Goal: Information Seeking & Learning: Compare options

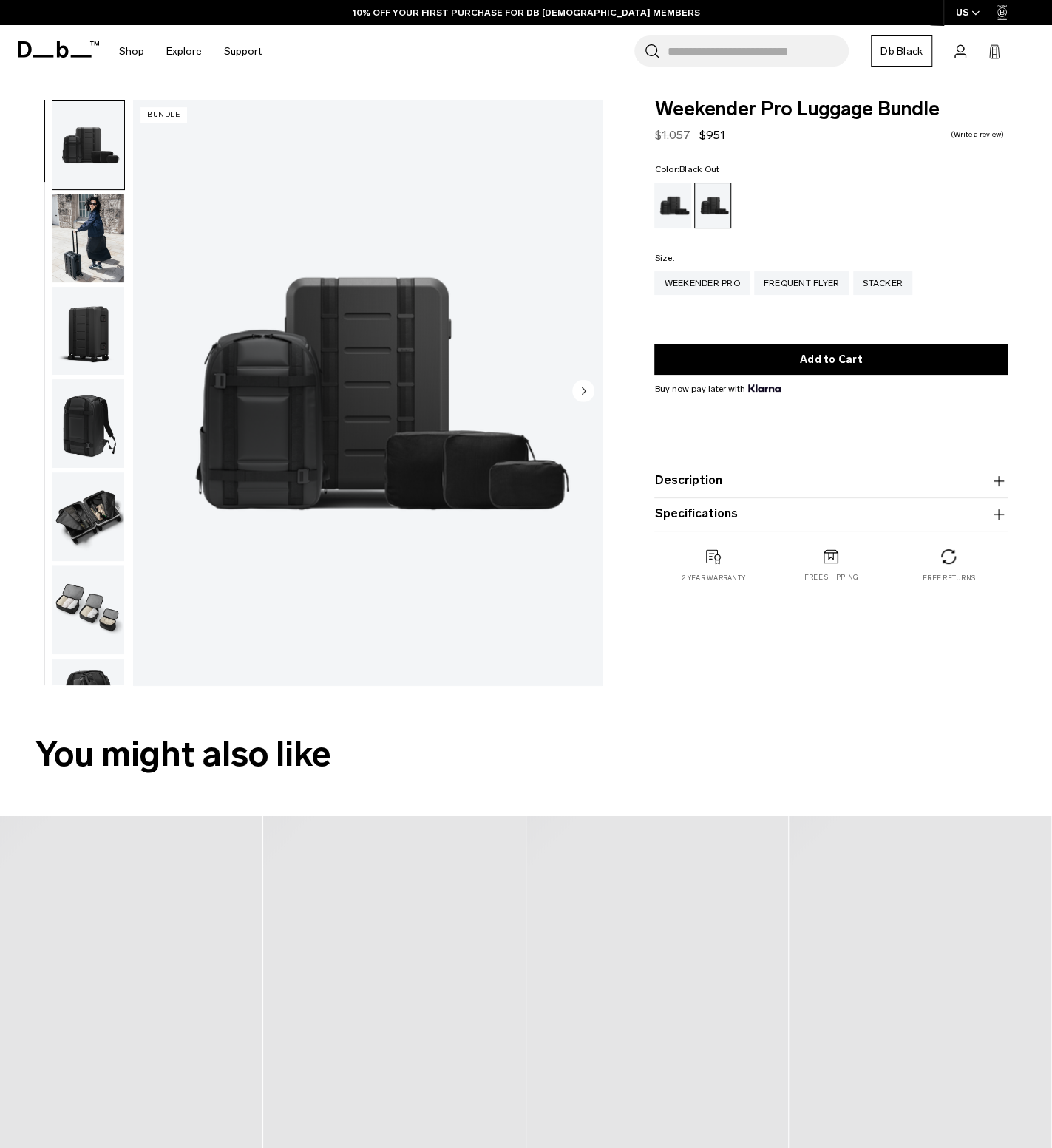
click at [102, 265] on img "button" at bounding box center [88, 237] width 71 height 88
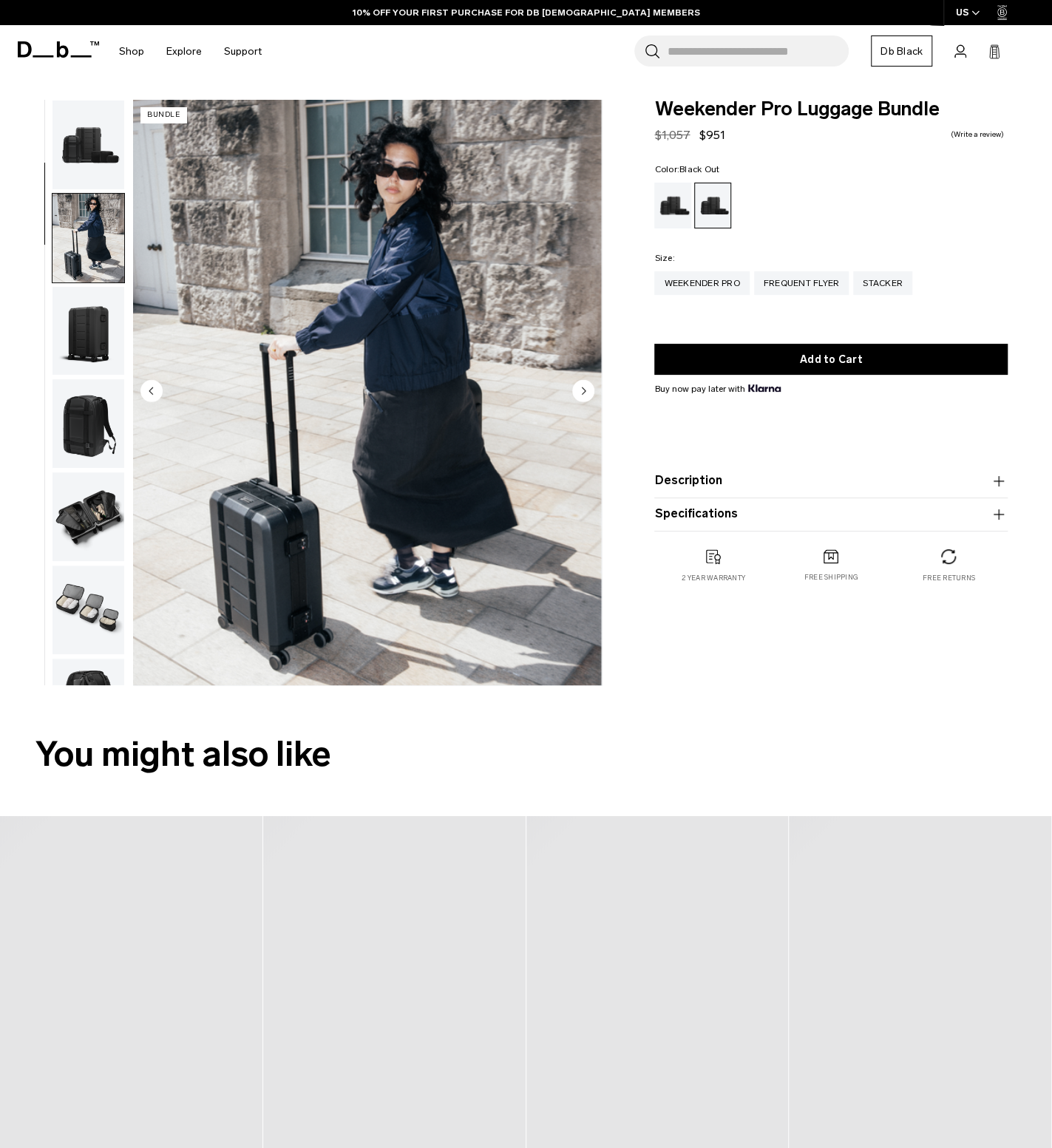
scroll to position [93, 0]
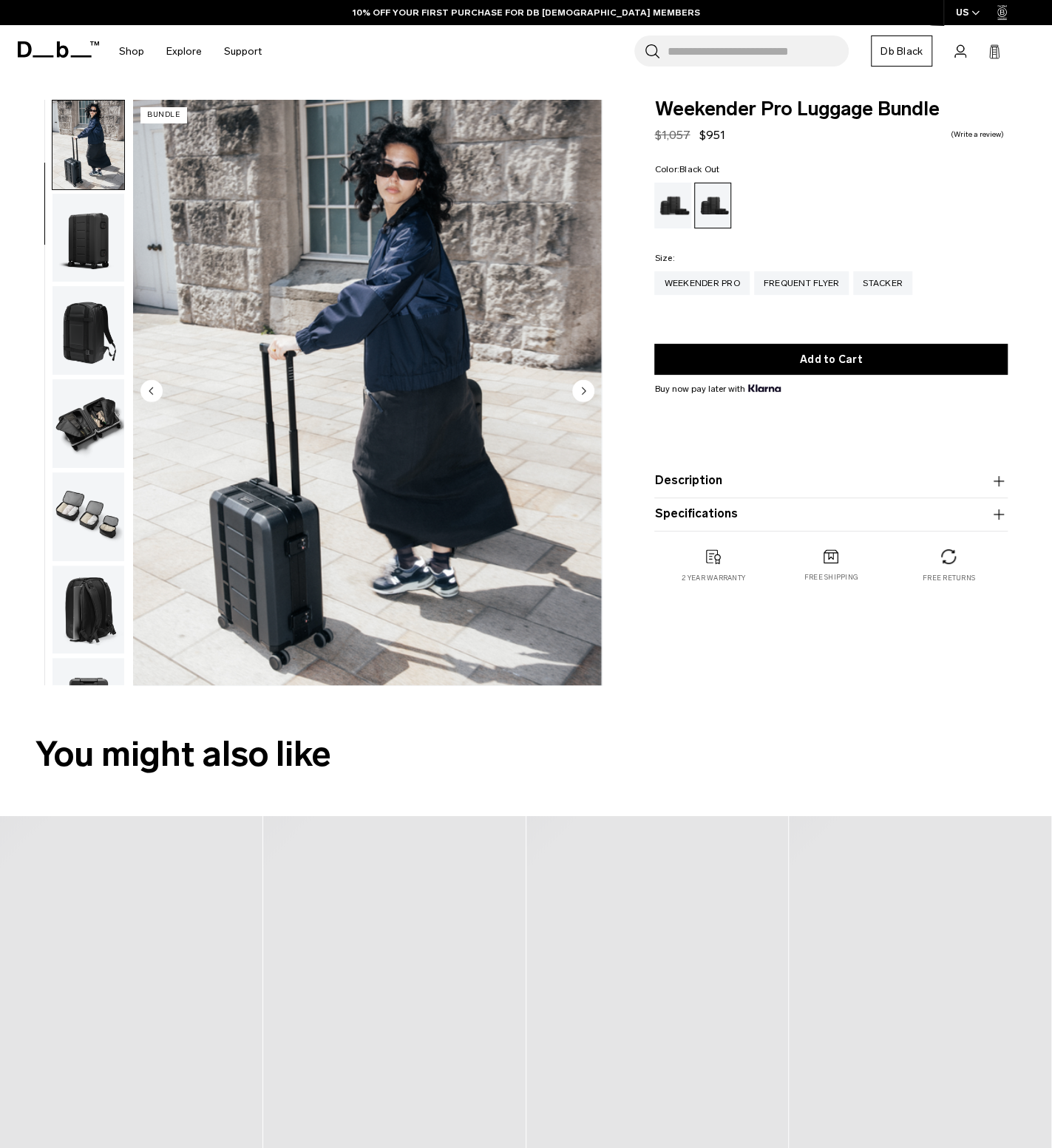
click at [74, 338] on img "button" at bounding box center [88, 330] width 71 height 88
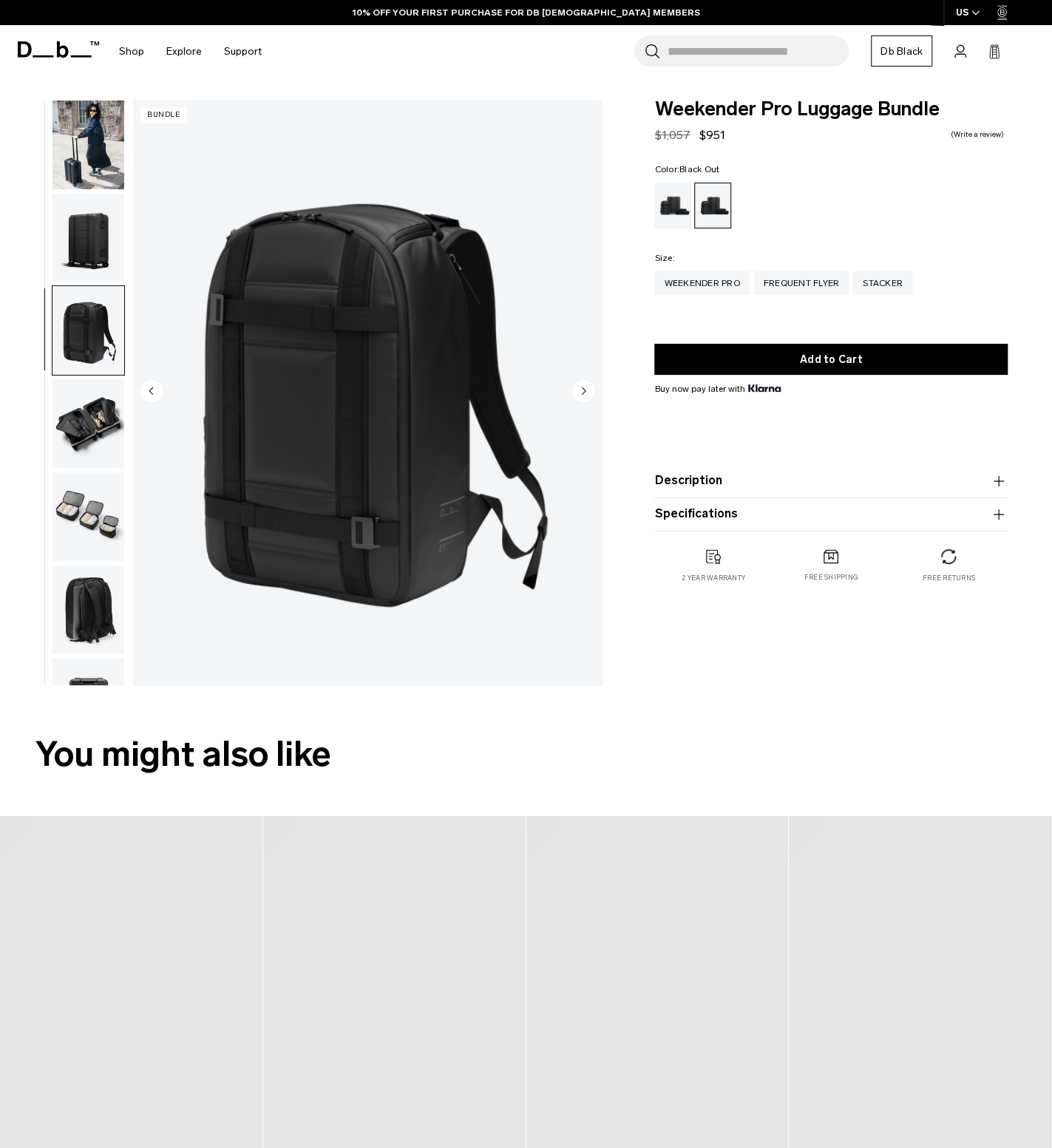
scroll to position [249, 0]
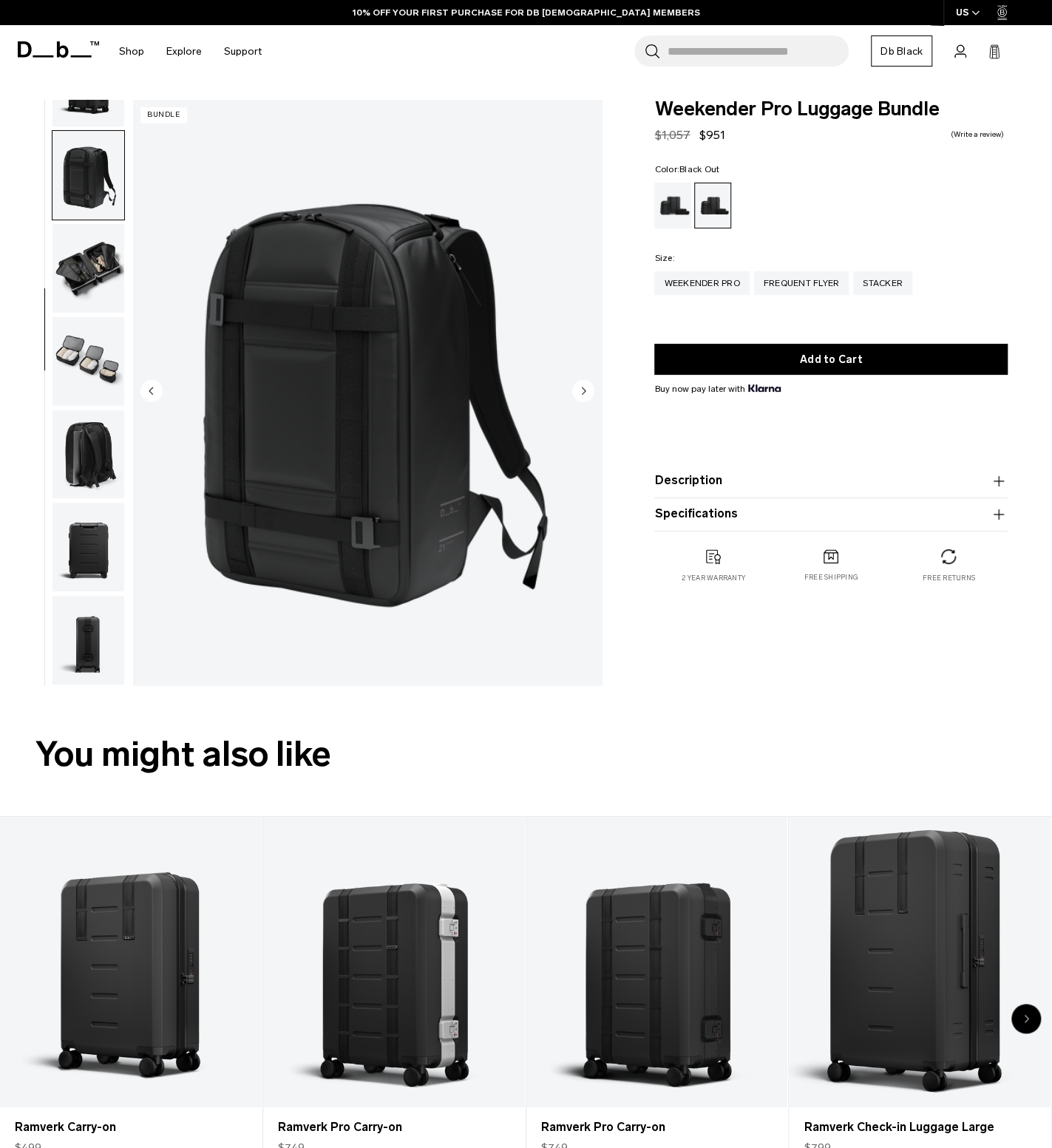
click at [106, 368] on img "button" at bounding box center [88, 361] width 71 height 88
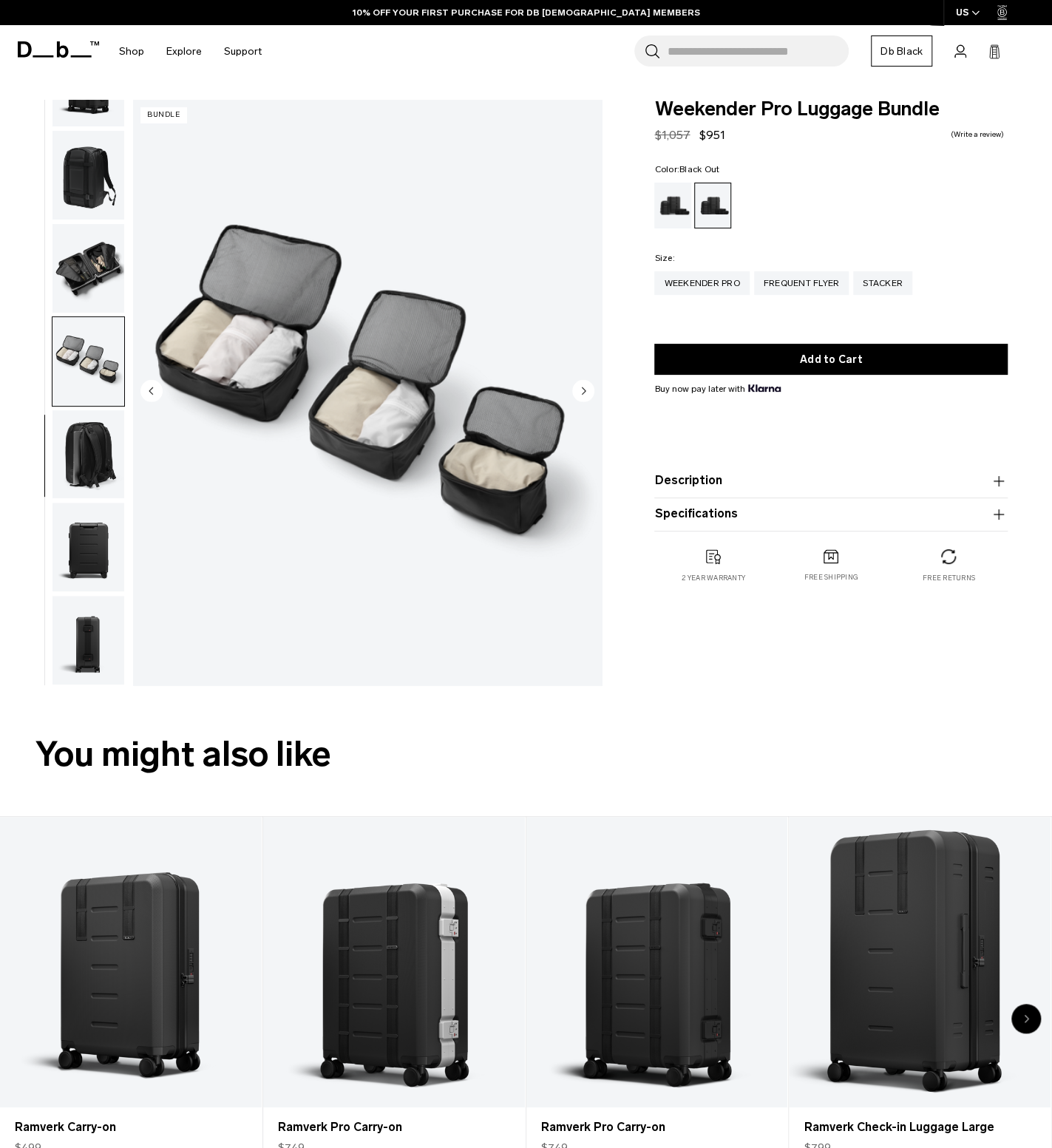
click at [94, 434] on img "button" at bounding box center [88, 454] width 71 height 88
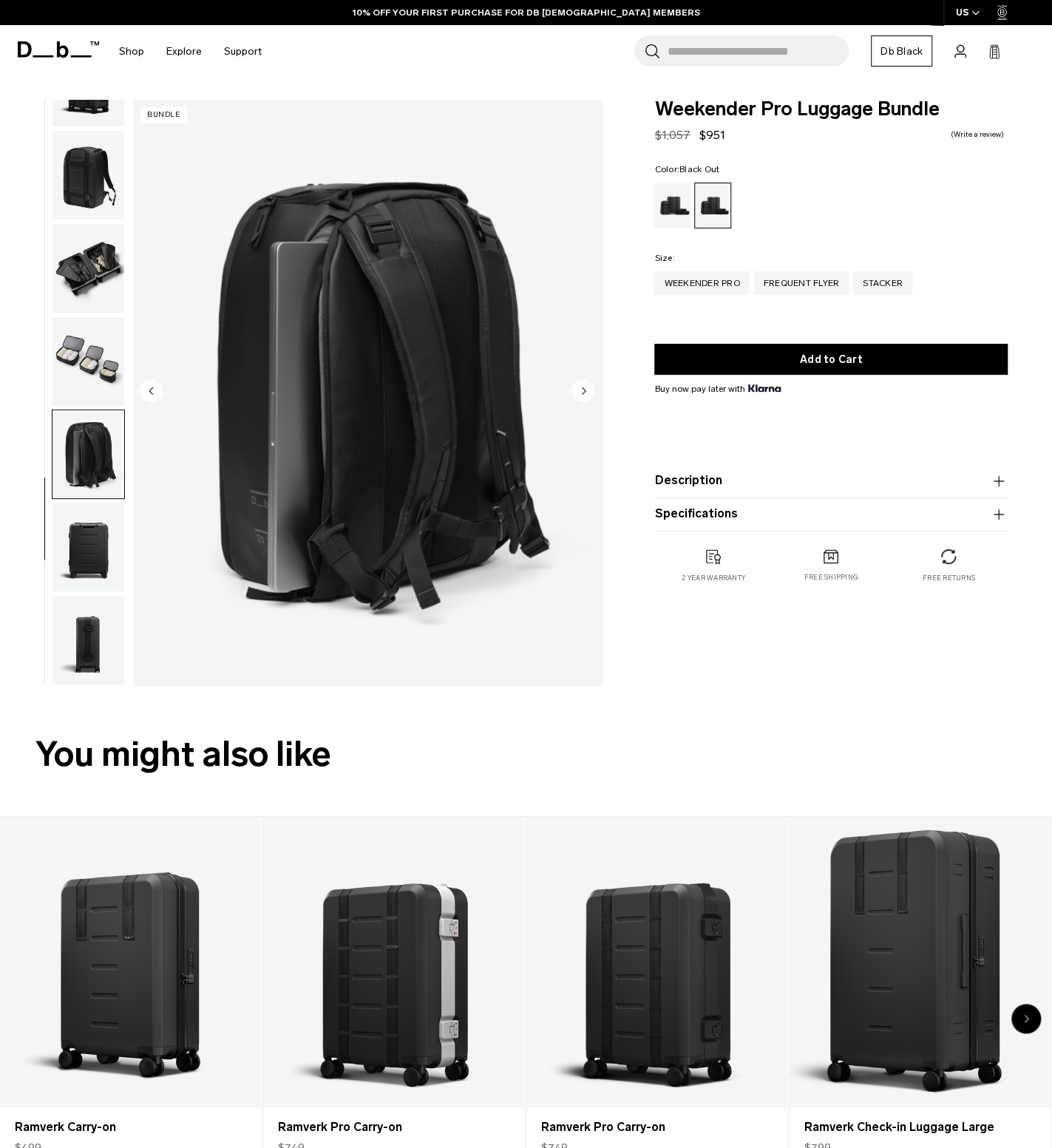
scroll to position [148, 0]
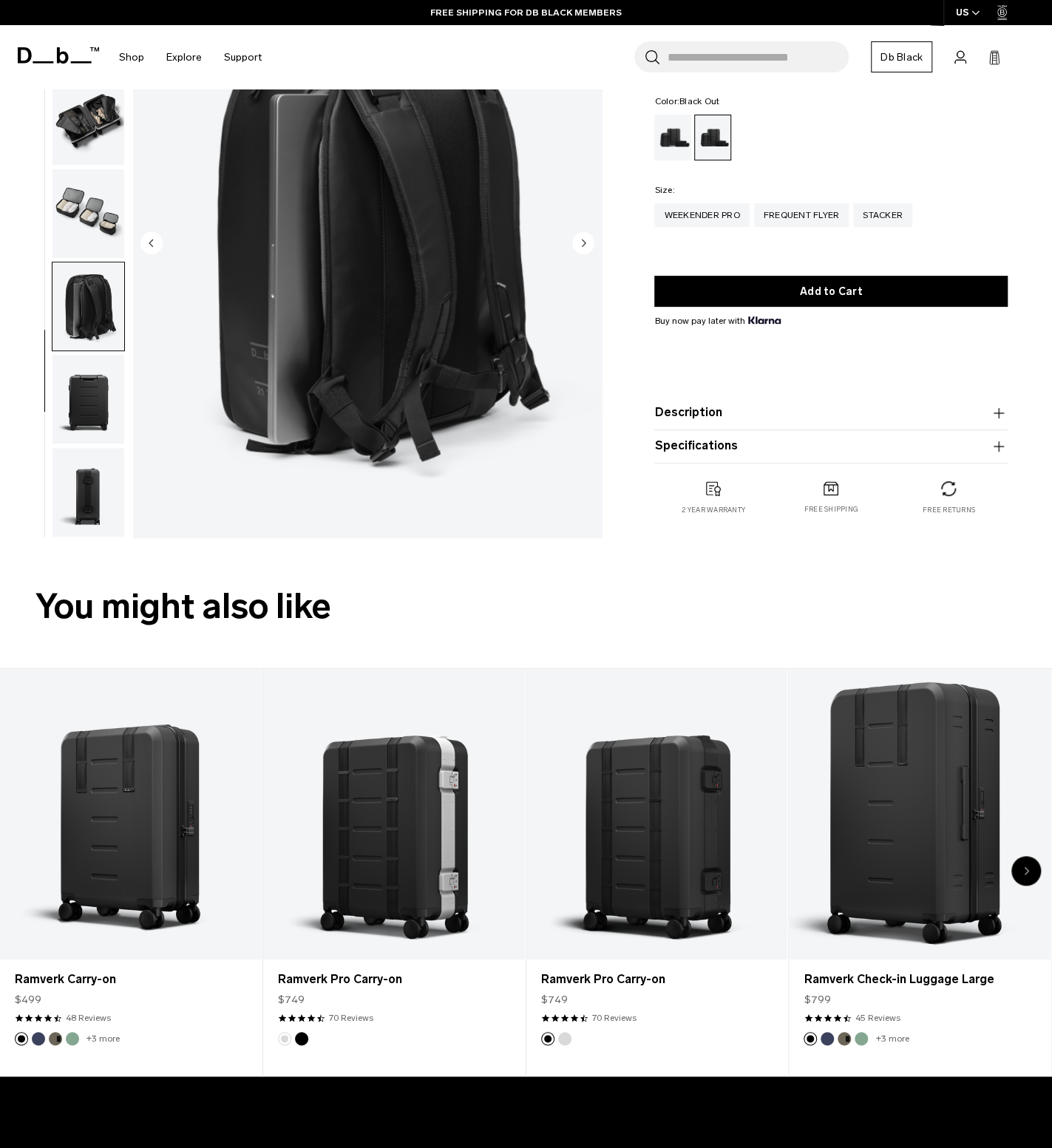
click at [90, 484] on img "button" at bounding box center [88, 491] width 71 height 88
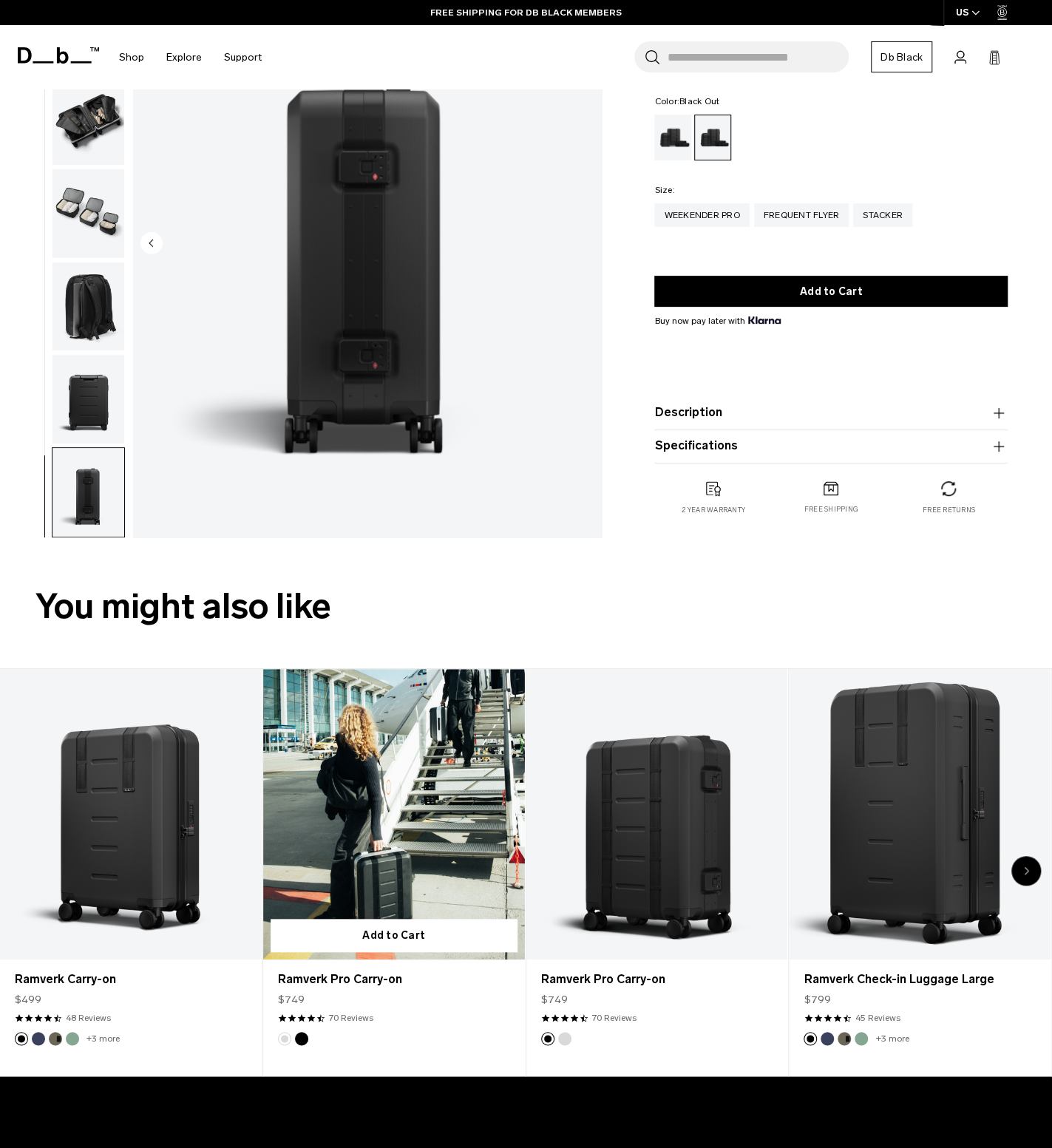
click at [365, 864] on link "Ramverk Pro Carry-on" at bounding box center [393, 814] width 261 height 291
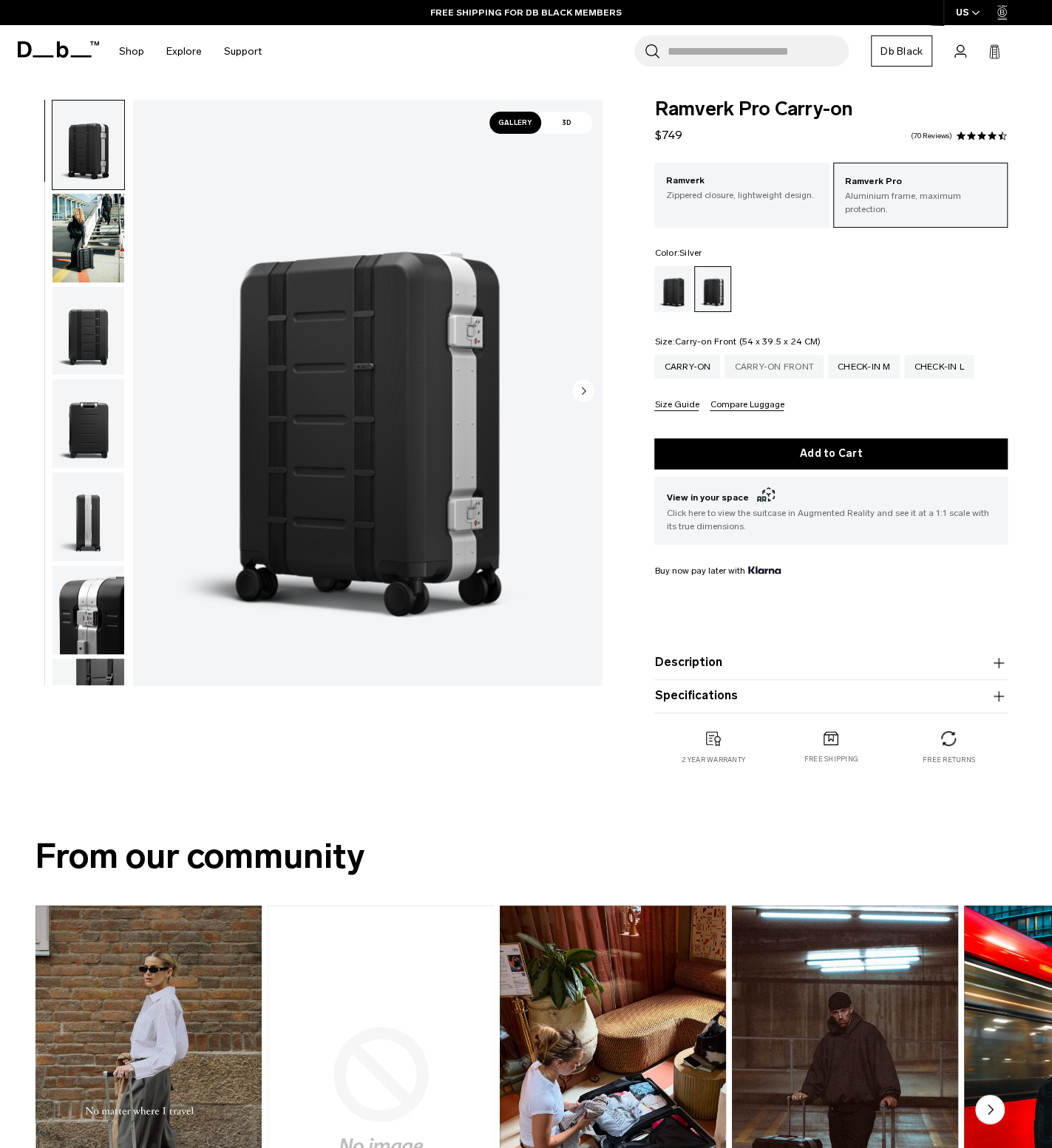
click at [801, 355] on div "Carry-on Front" at bounding box center [774, 367] width 99 height 24
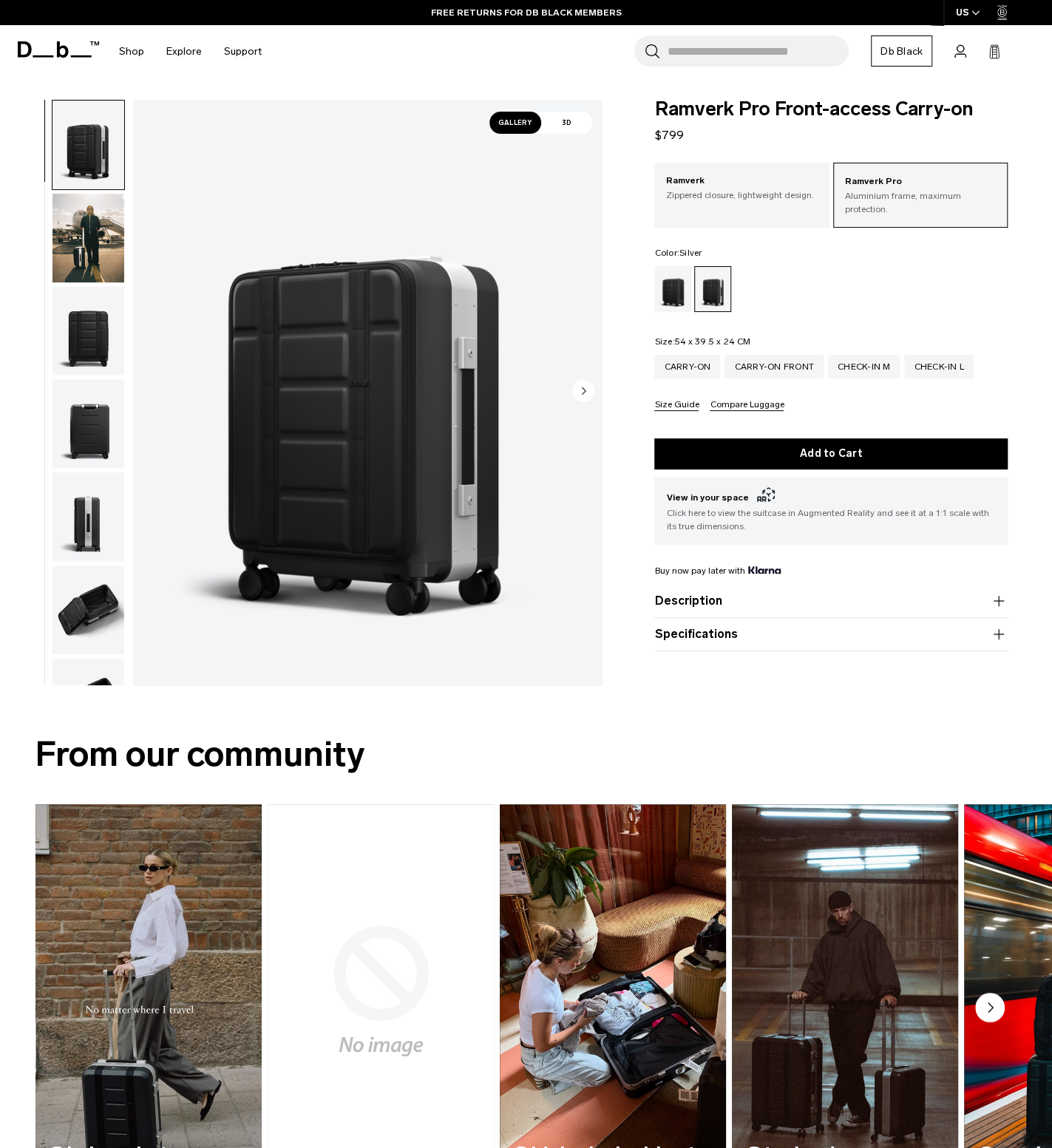
click at [92, 156] on img "button" at bounding box center [88, 145] width 71 height 88
click at [96, 412] on img "button" at bounding box center [88, 423] width 71 height 88
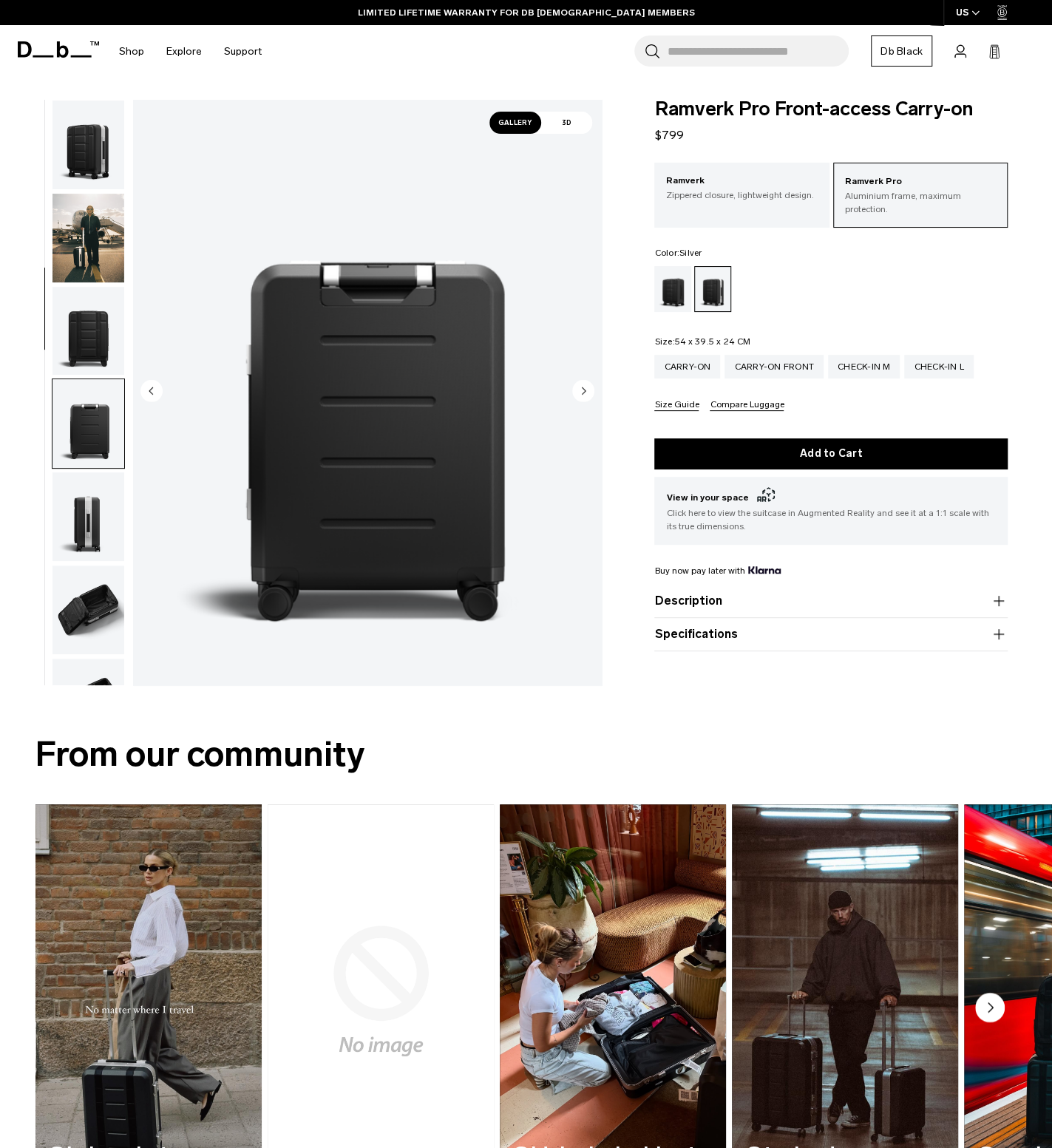
scroll to position [279, 0]
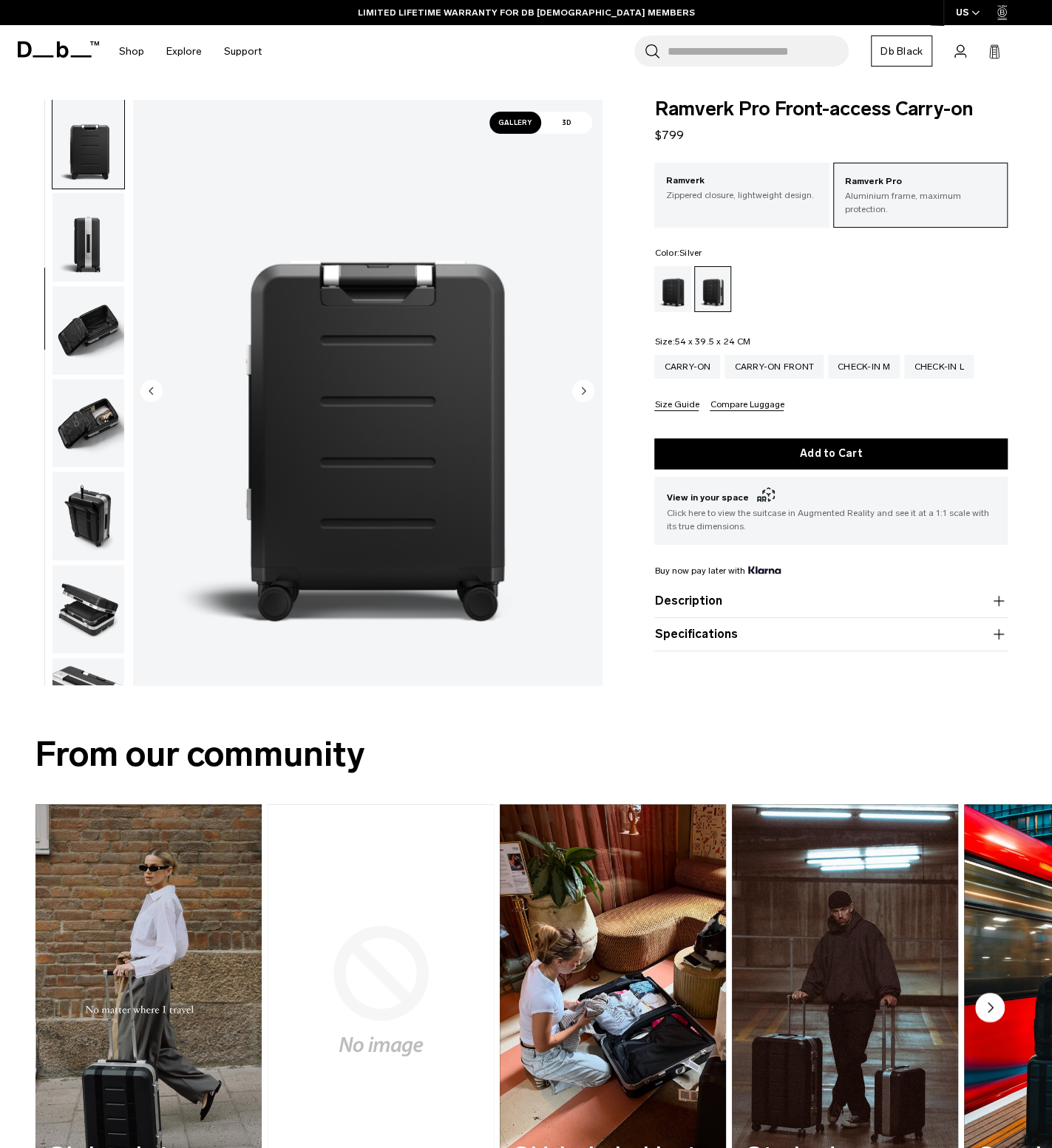
click at [98, 433] on img "button" at bounding box center [88, 423] width 71 height 88
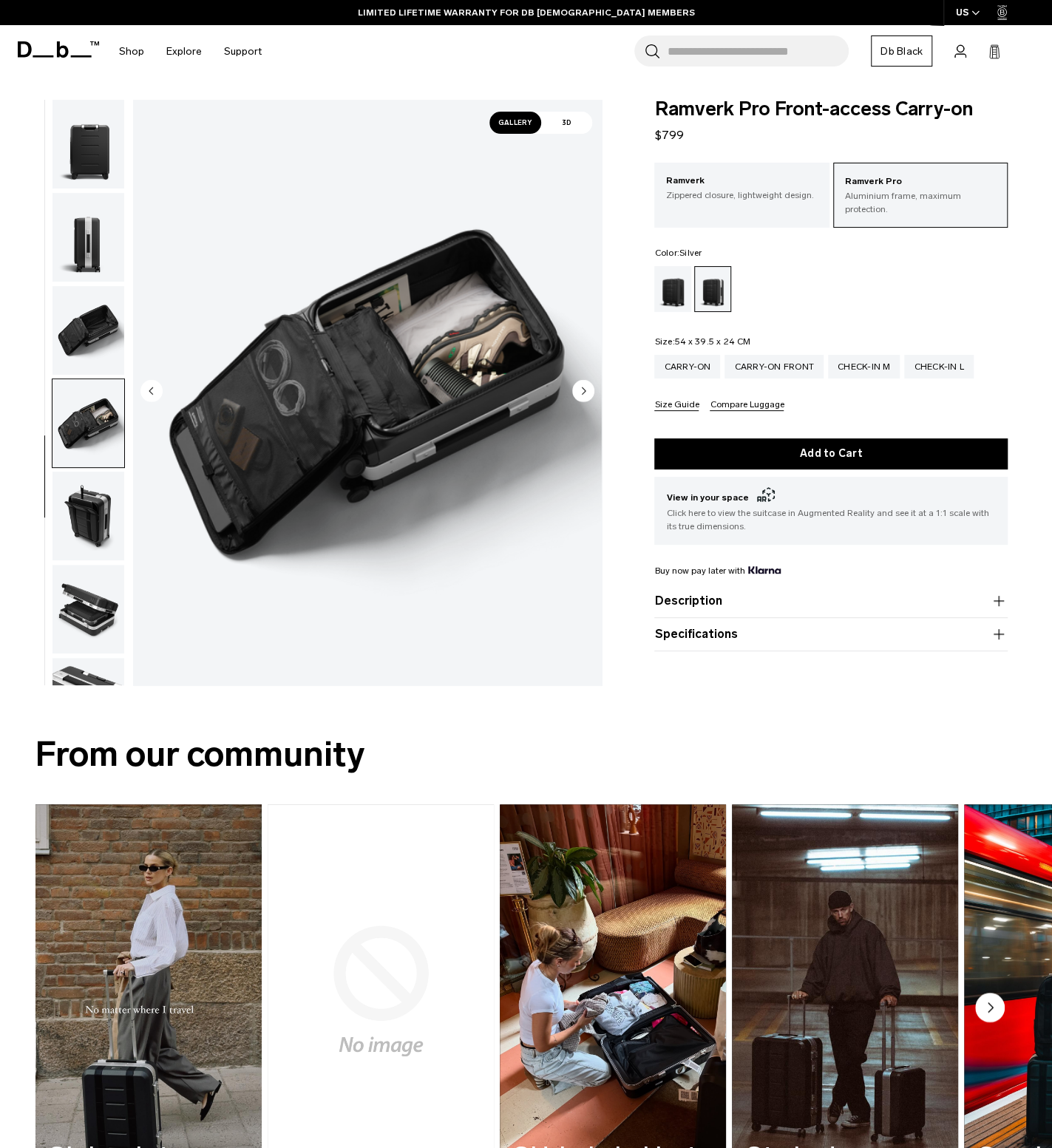
scroll to position [343, 0]
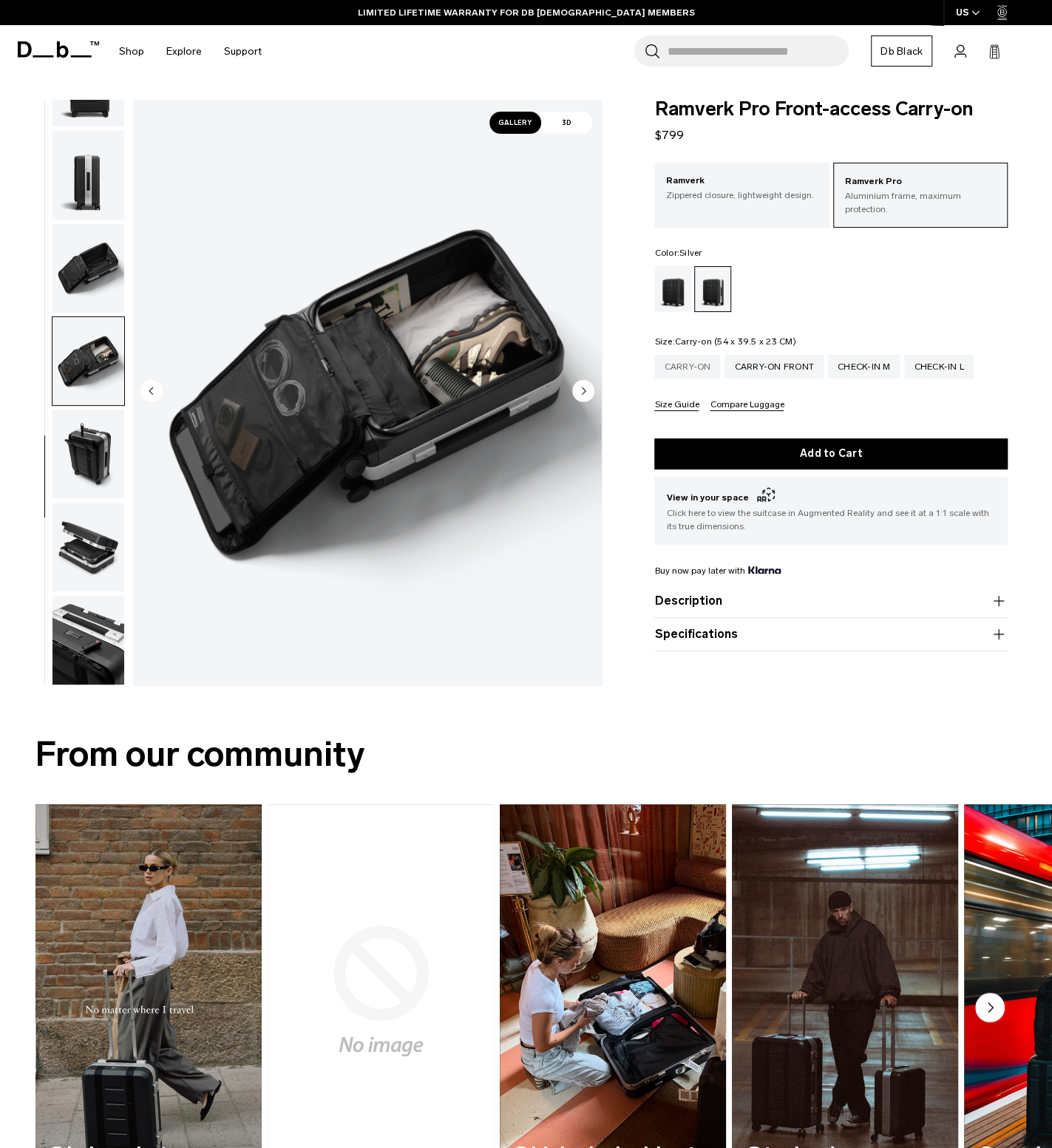
click at [700, 355] on div "Carry-on" at bounding box center [687, 367] width 66 height 24
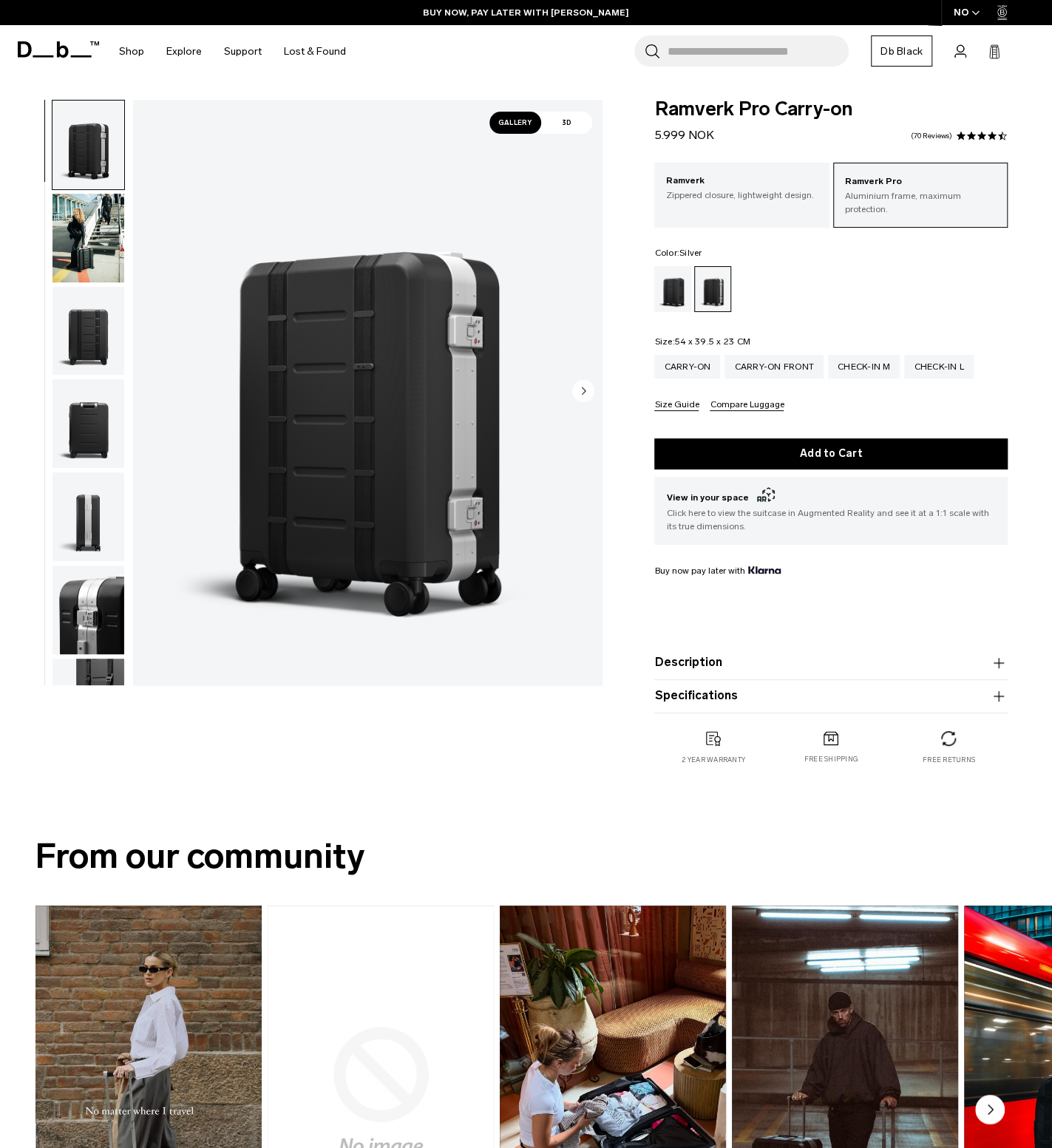
click at [562, 750] on div "Gallery 3D Details Dimensions 01 / 14" at bounding box center [305, 447] width 610 height 695
click at [82, 246] on img "button" at bounding box center [88, 237] width 71 height 88
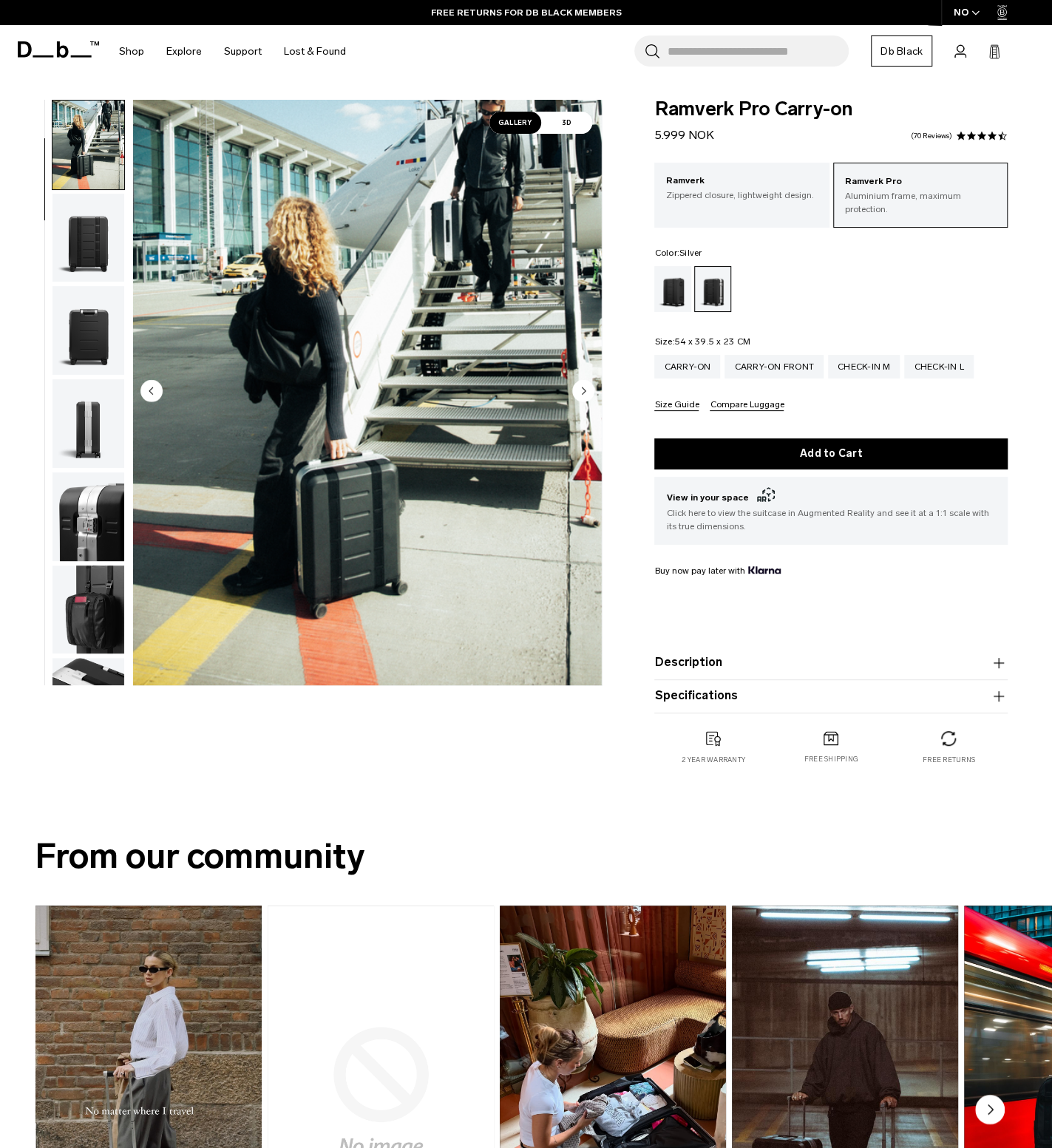
click at [102, 313] on img "button" at bounding box center [88, 330] width 71 height 88
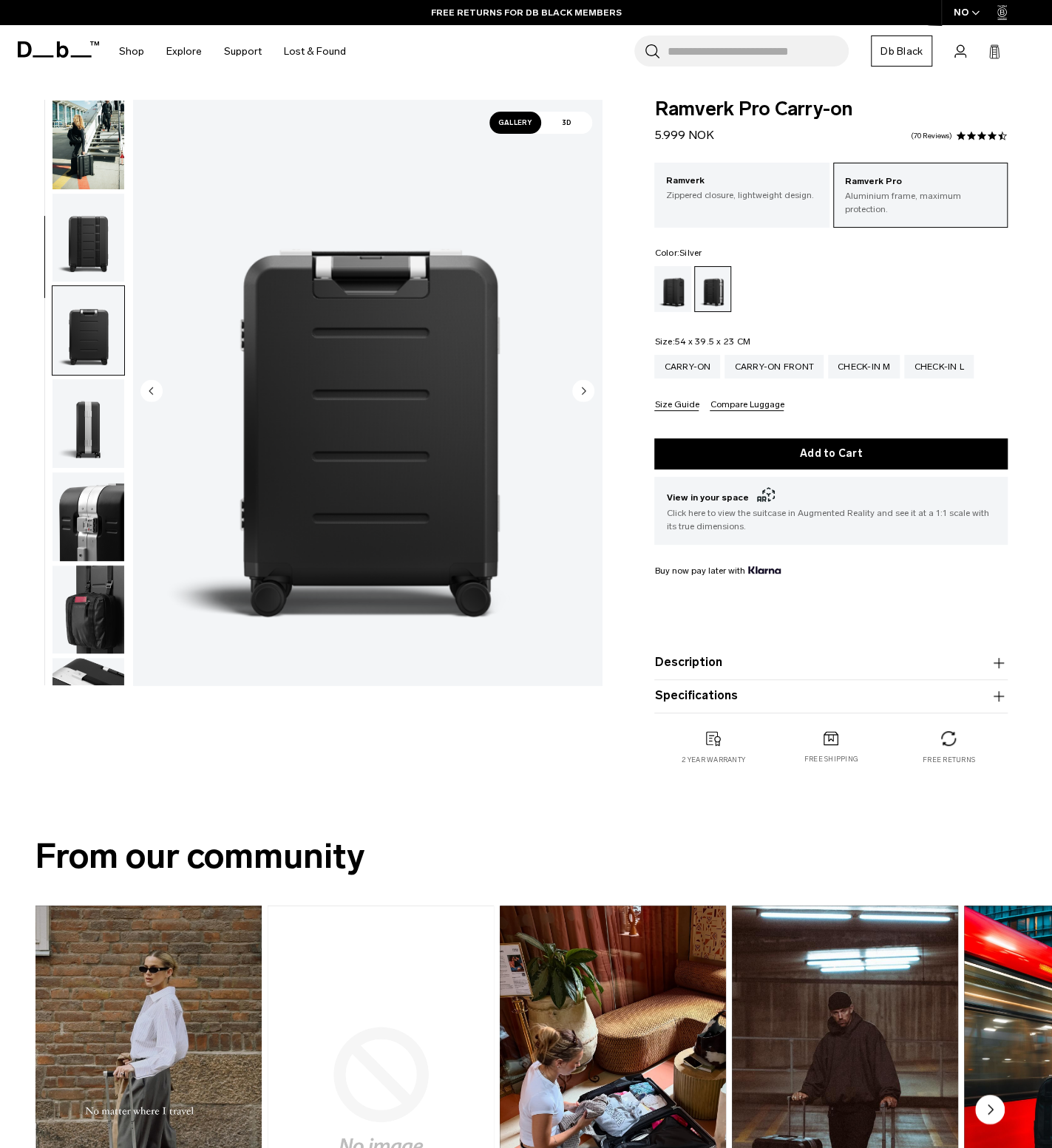
scroll to position [279, 0]
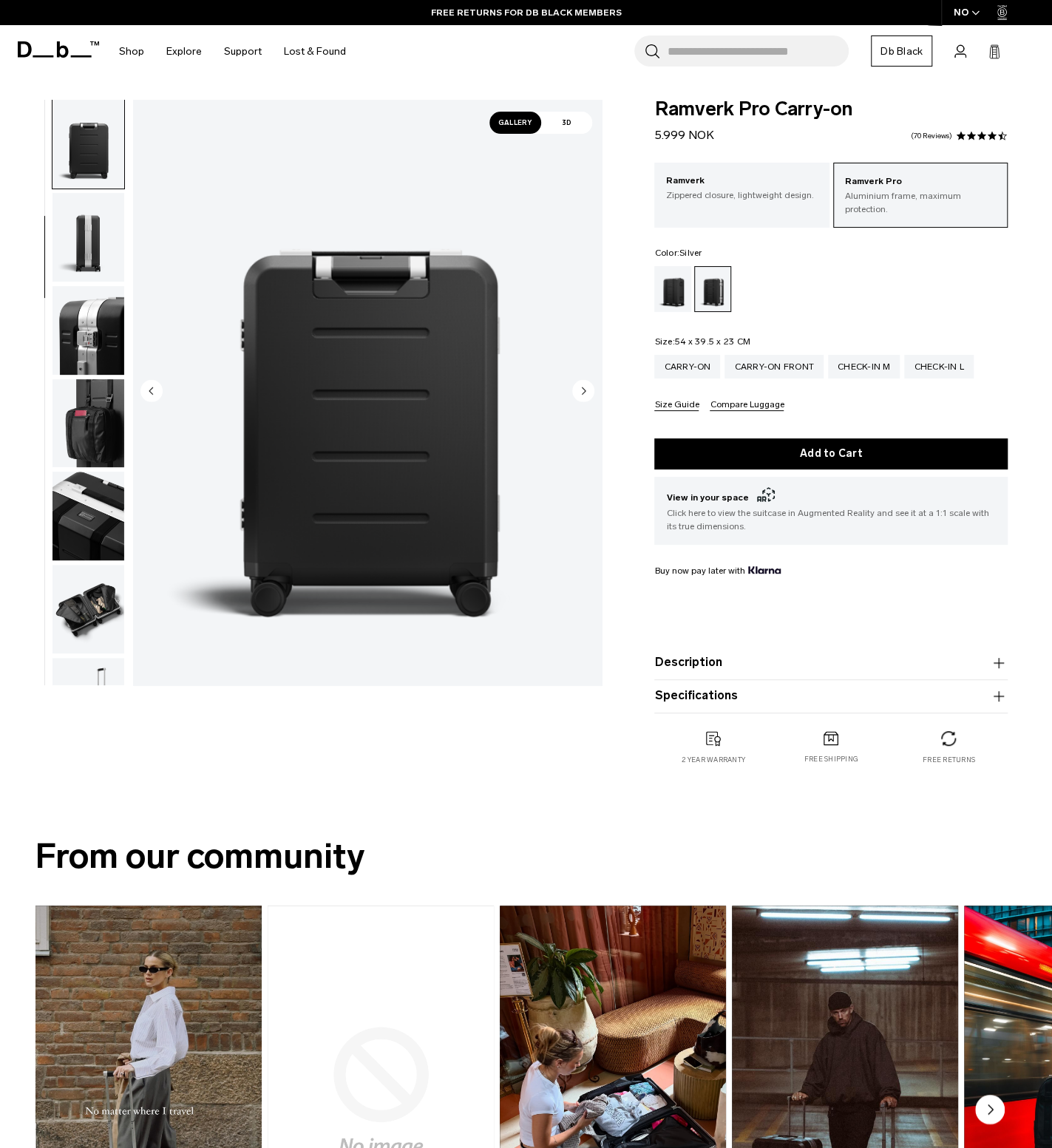
click at [114, 352] on img "button" at bounding box center [88, 330] width 71 height 88
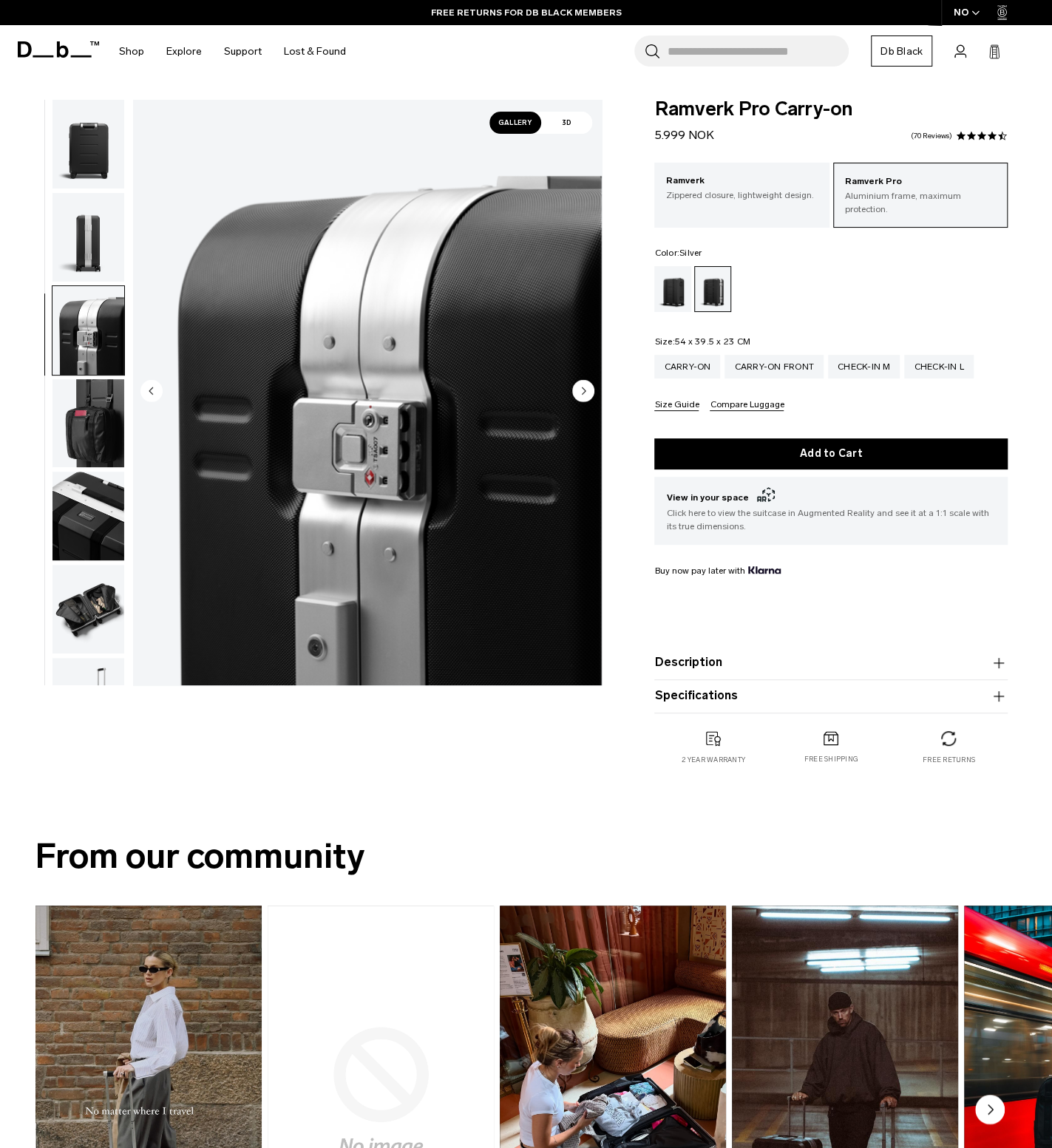
scroll to position [466, 0]
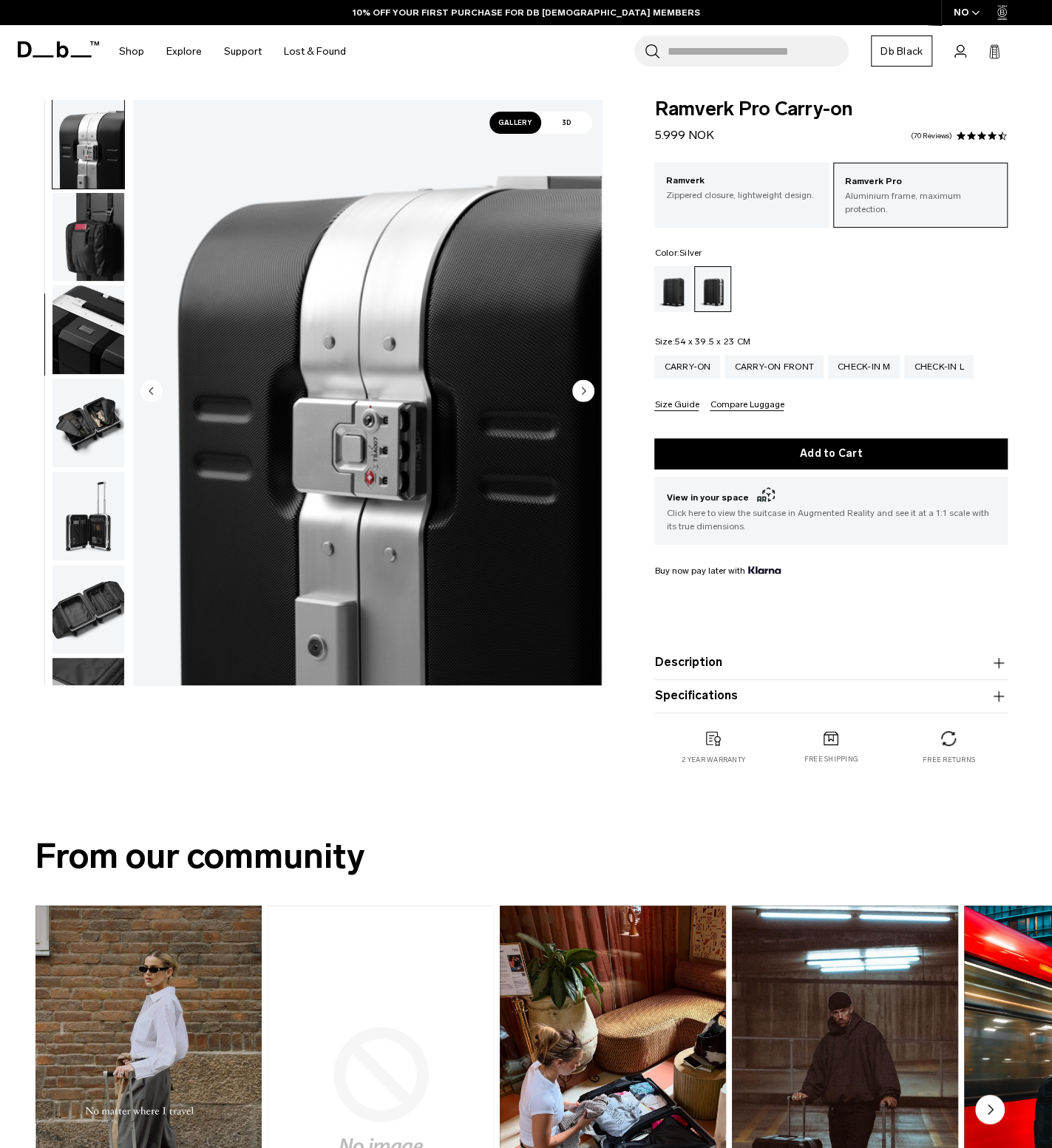
click at [580, 386] on circle "Next slide" at bounding box center [583, 391] width 22 height 22
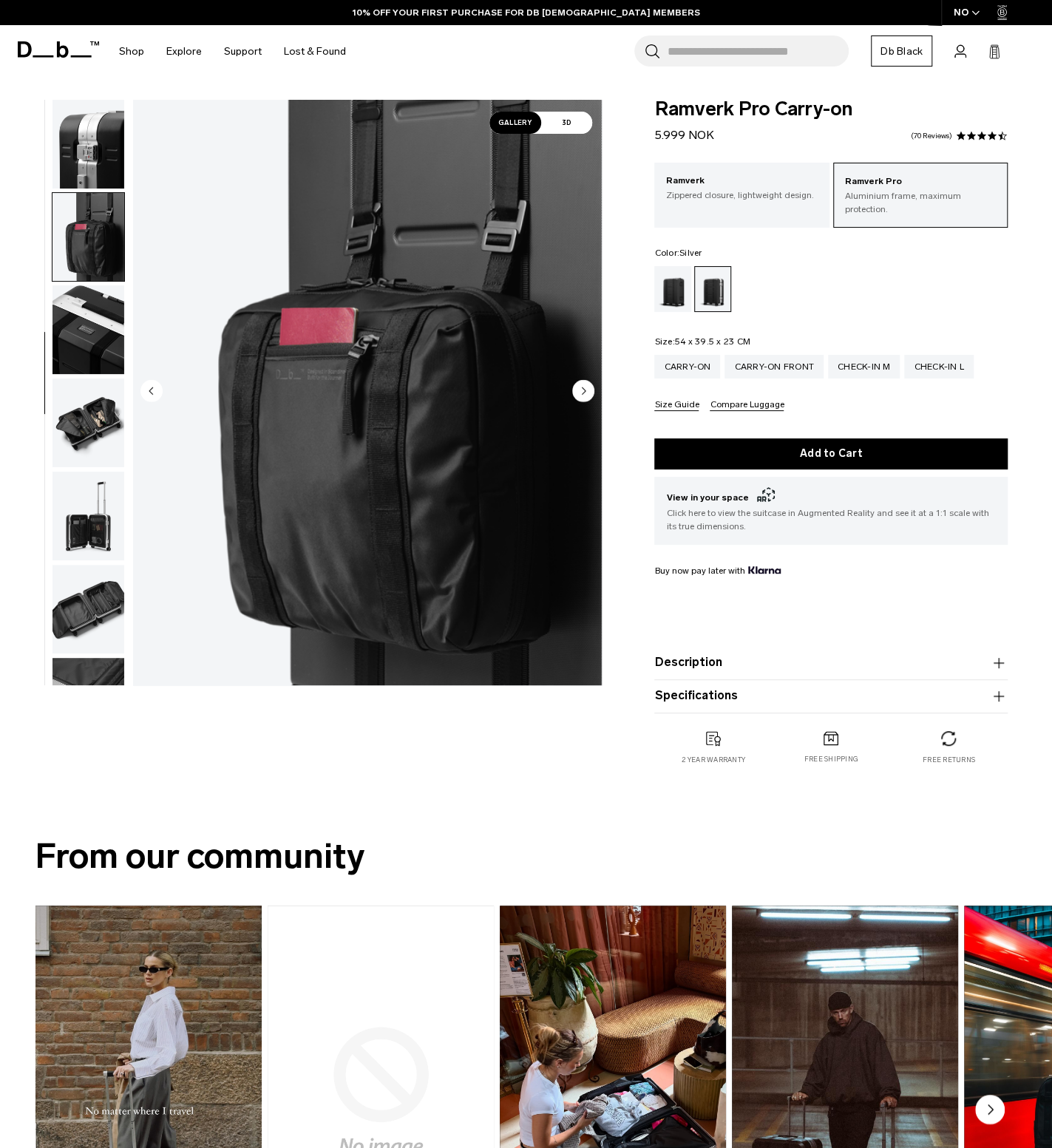
scroll to position [558, 0]
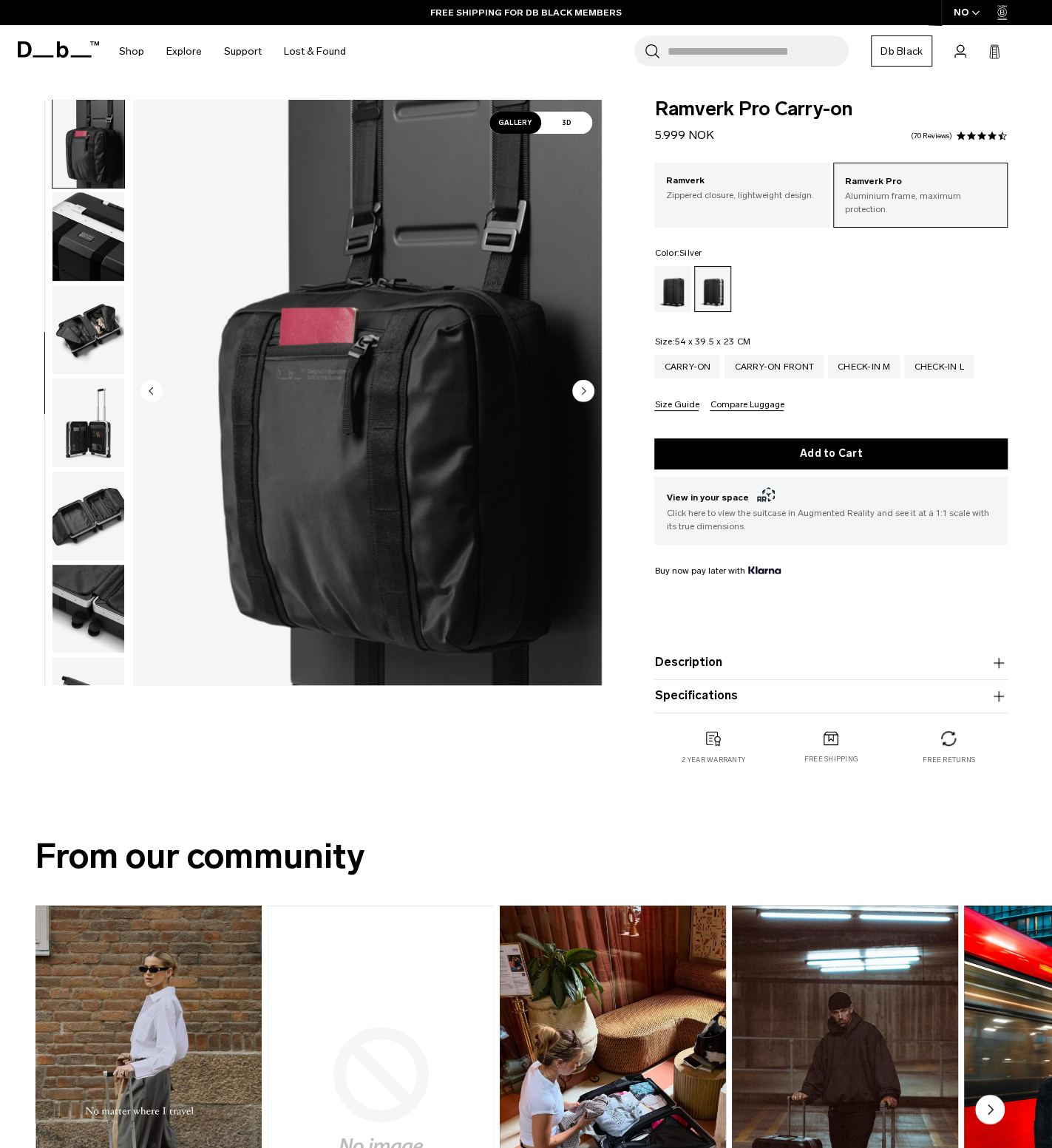
click at [580, 385] on circle "Next slide" at bounding box center [583, 391] width 22 height 22
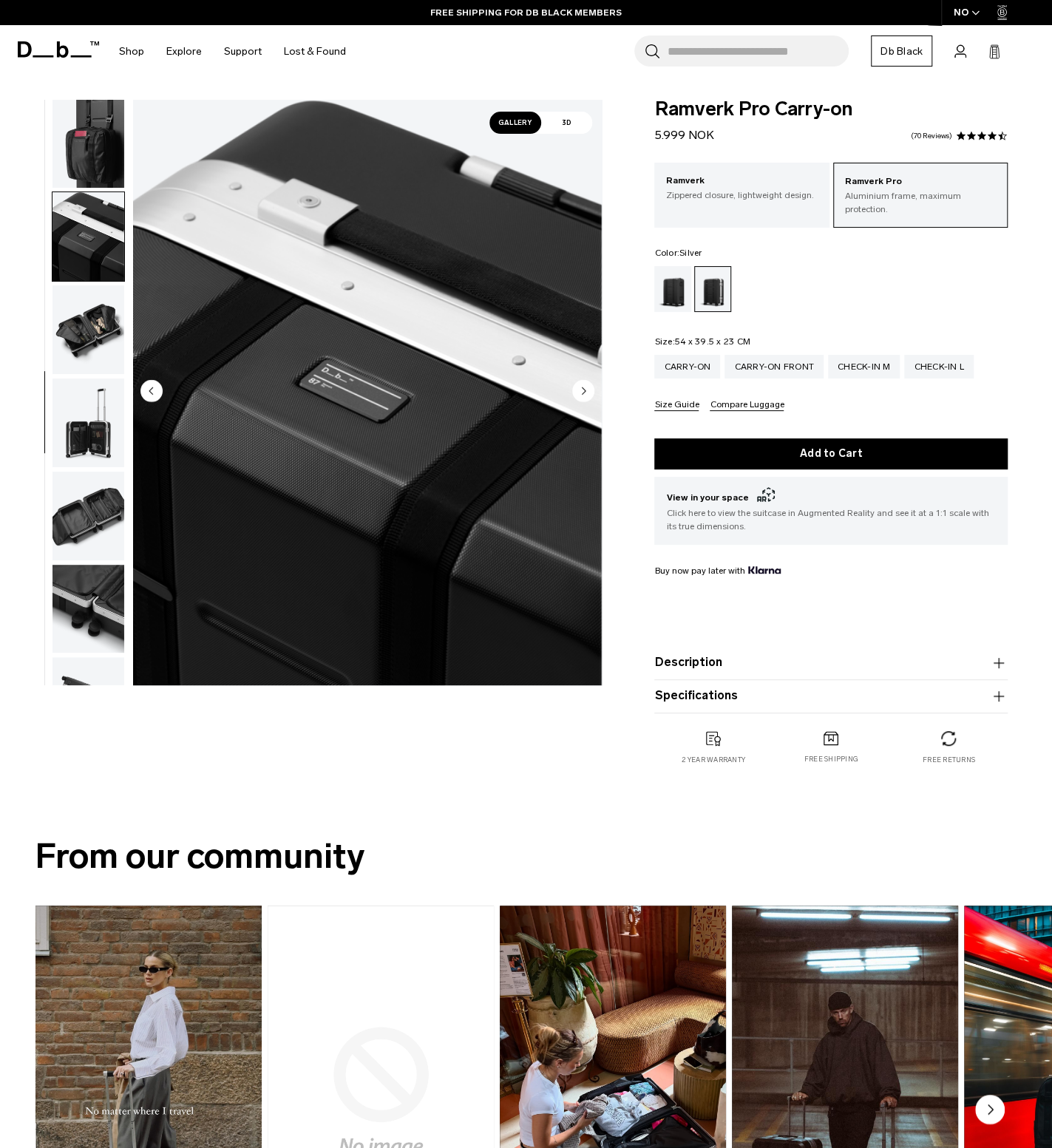
scroll to position [652, 0]
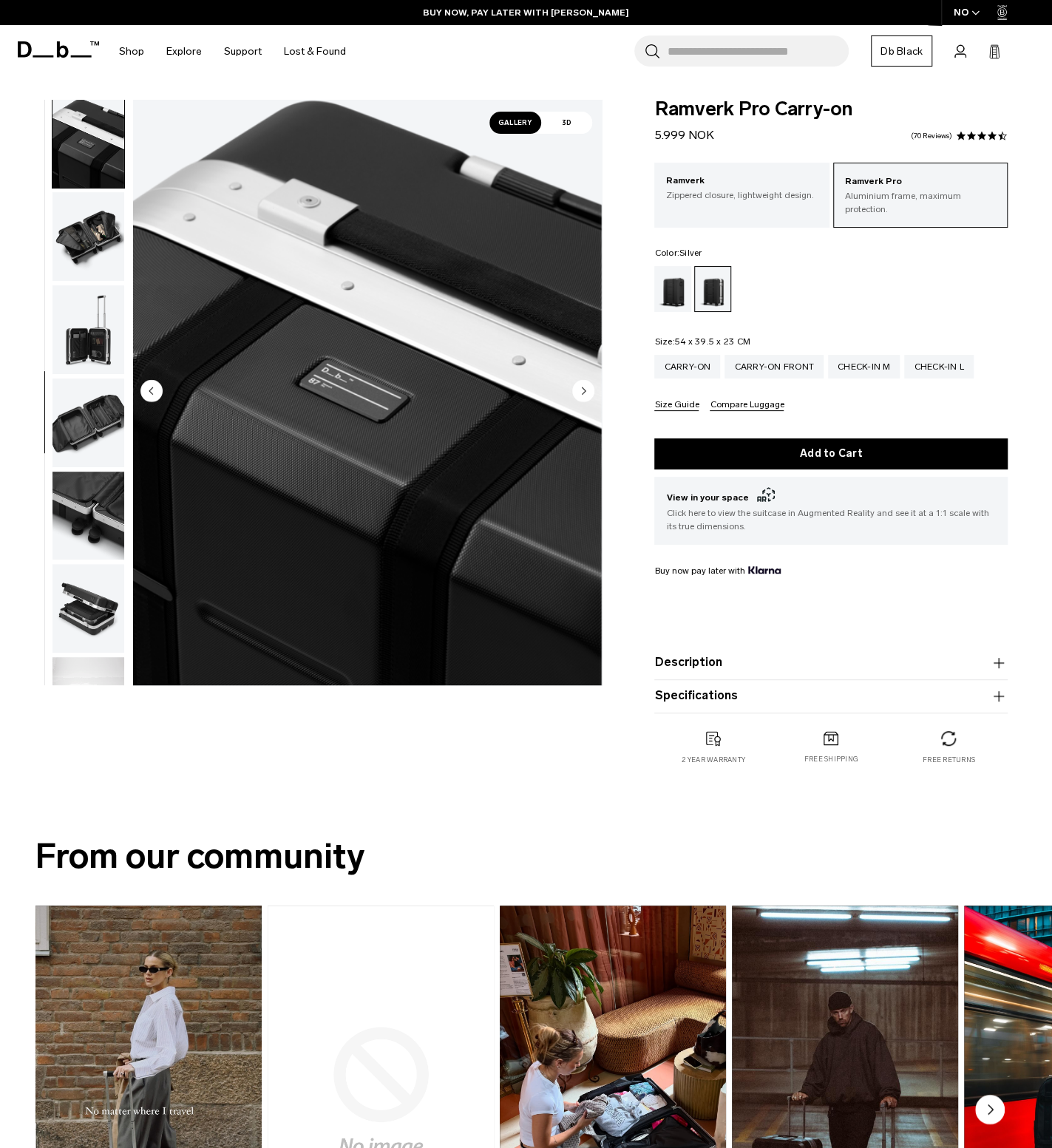
click at [93, 429] on img "button" at bounding box center [88, 422] width 71 height 88
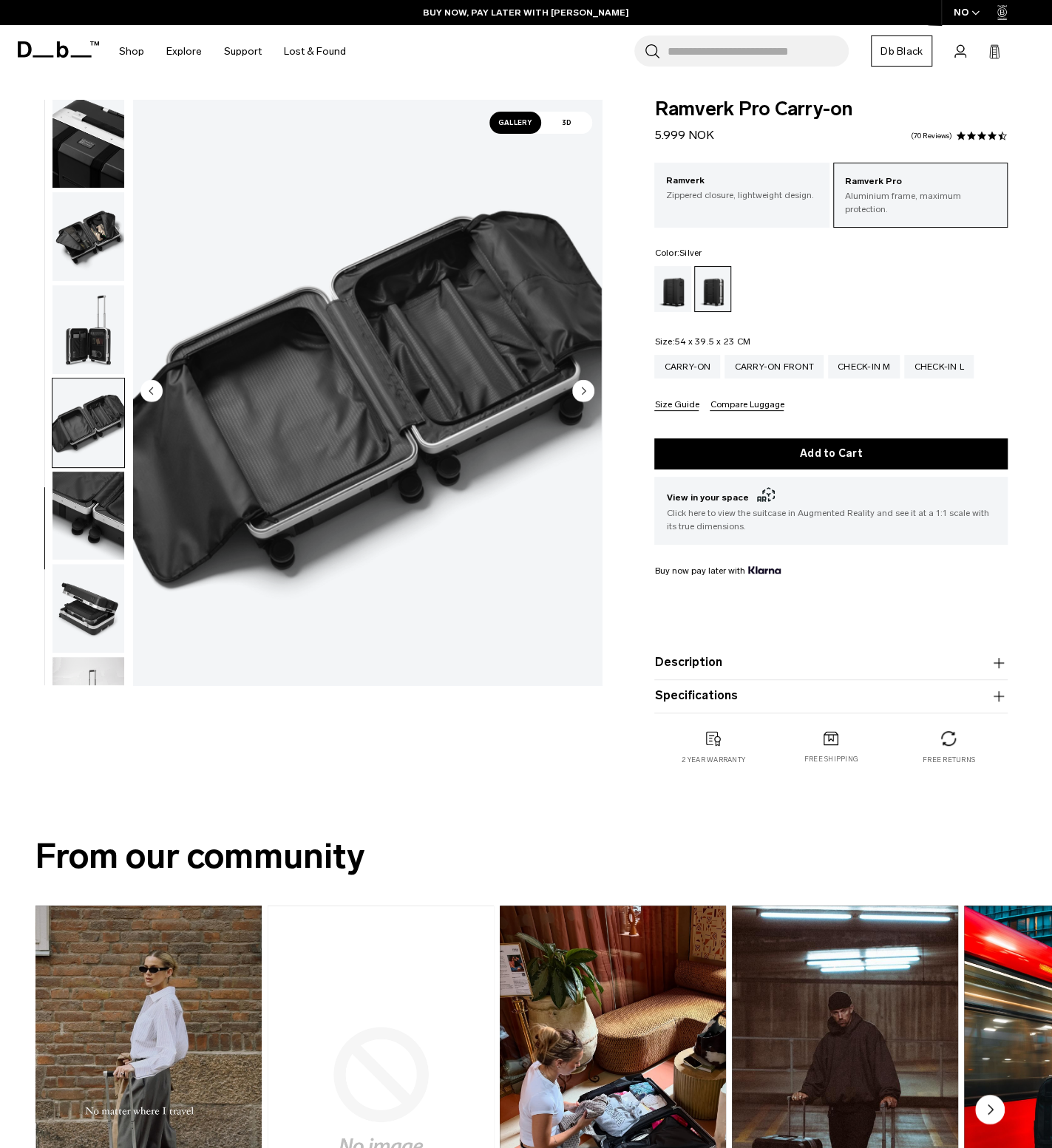
scroll to position [714, 0]
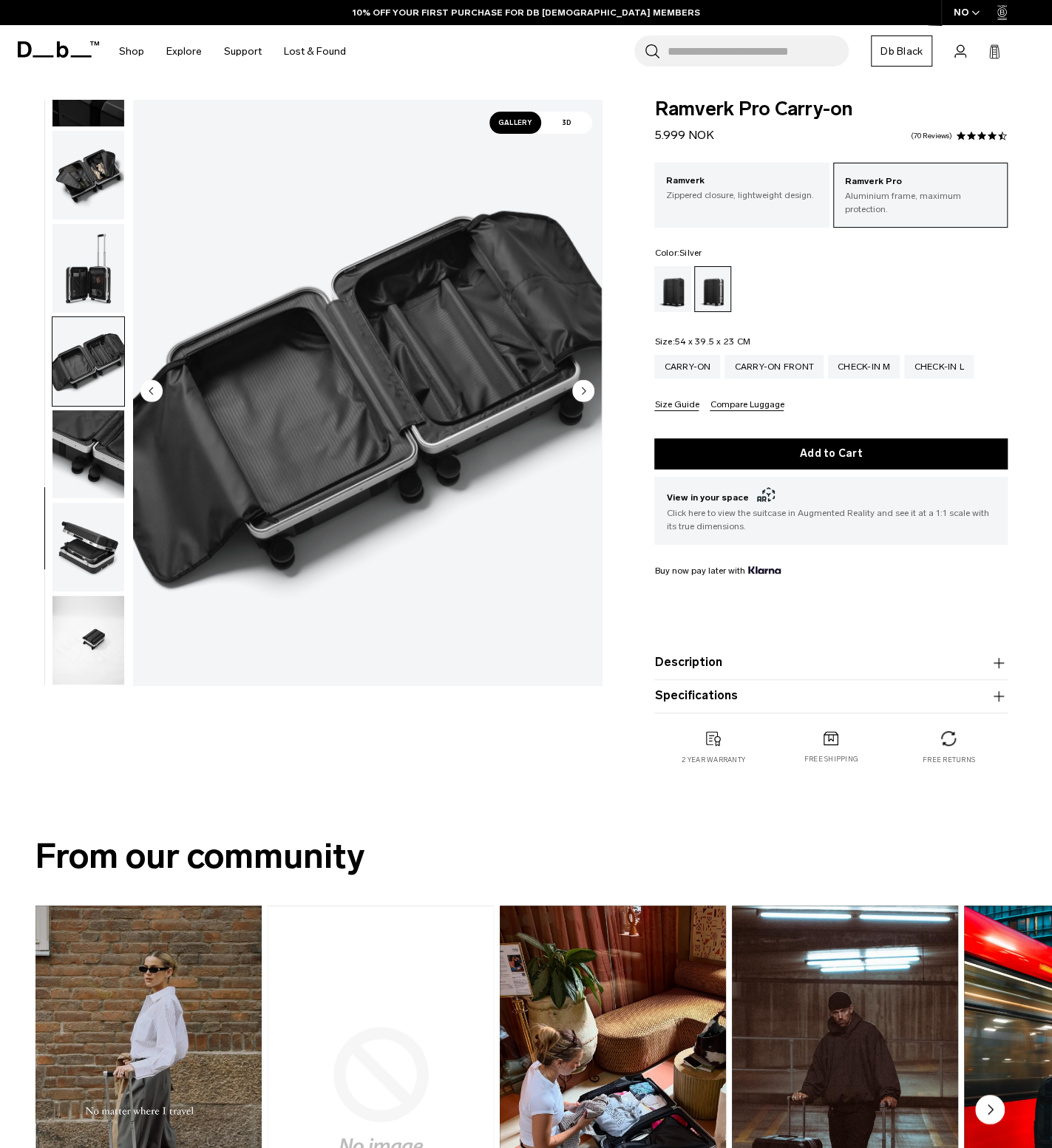
click at [95, 356] on img "button" at bounding box center [88, 361] width 71 height 88
click at [95, 265] on img "button" at bounding box center [88, 268] width 71 height 88
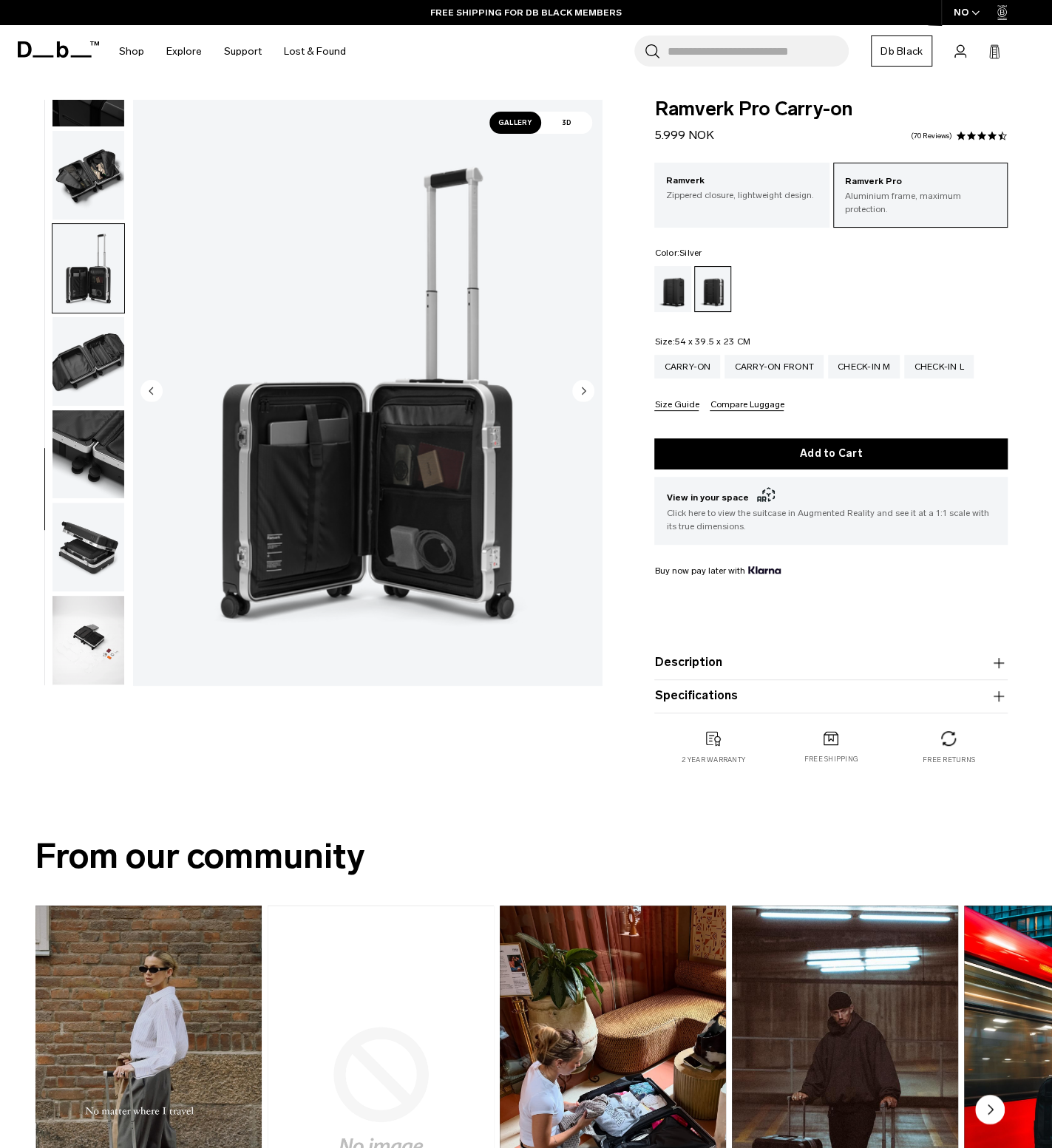
click at [98, 562] on img "button" at bounding box center [88, 547] width 71 height 88
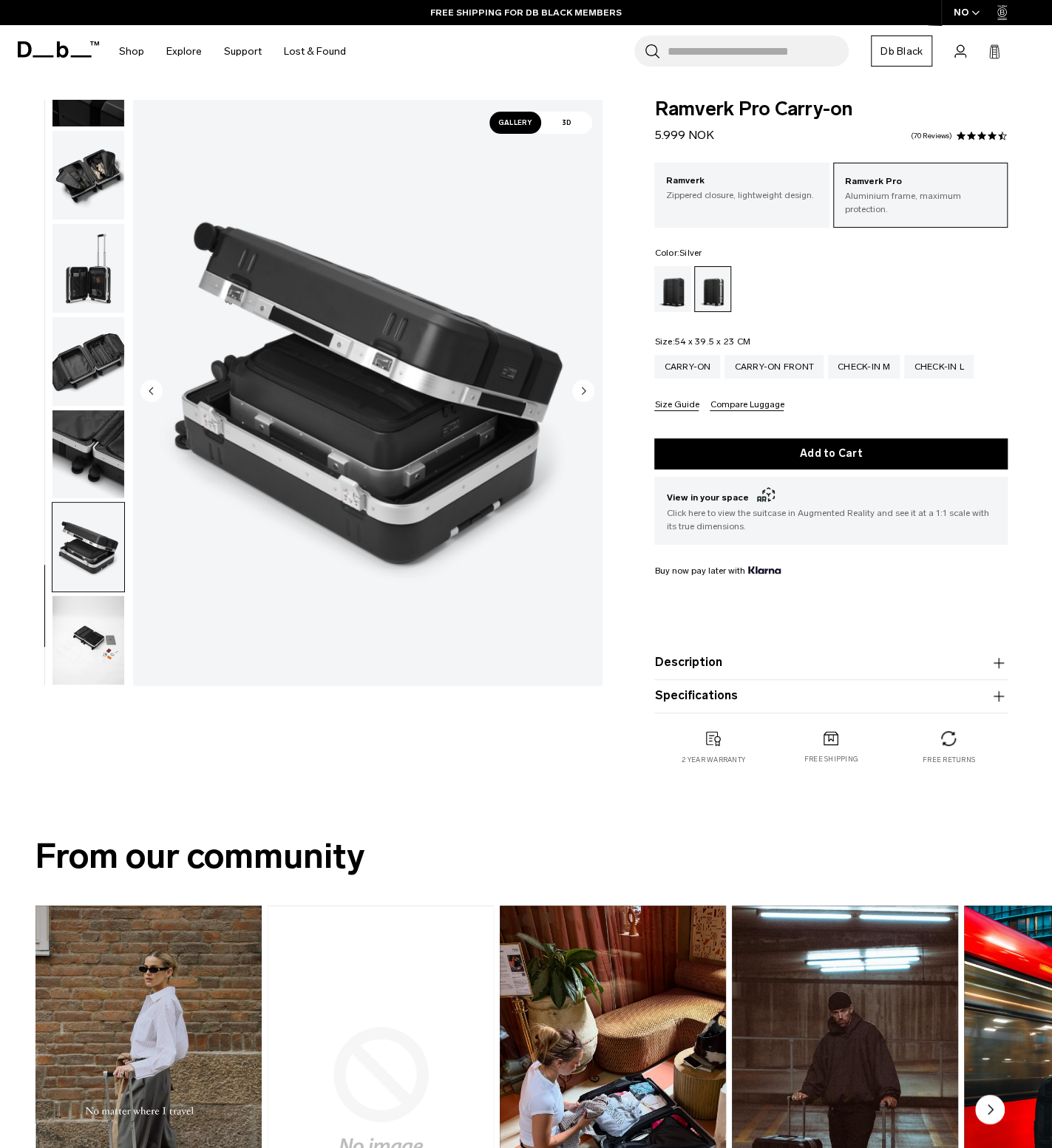
click at [78, 640] on img "button" at bounding box center [88, 640] width 71 height 88
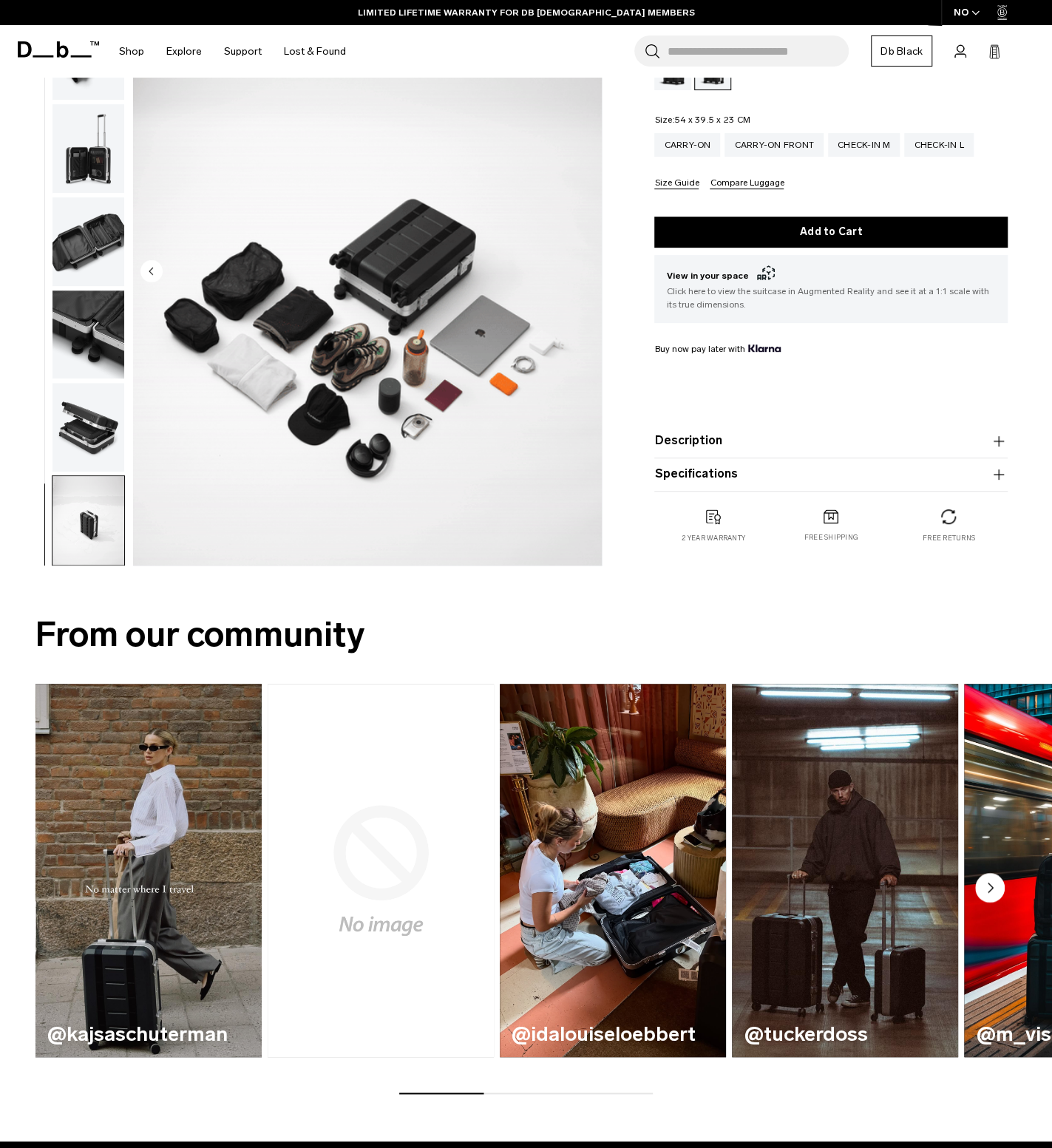
scroll to position [295, 0]
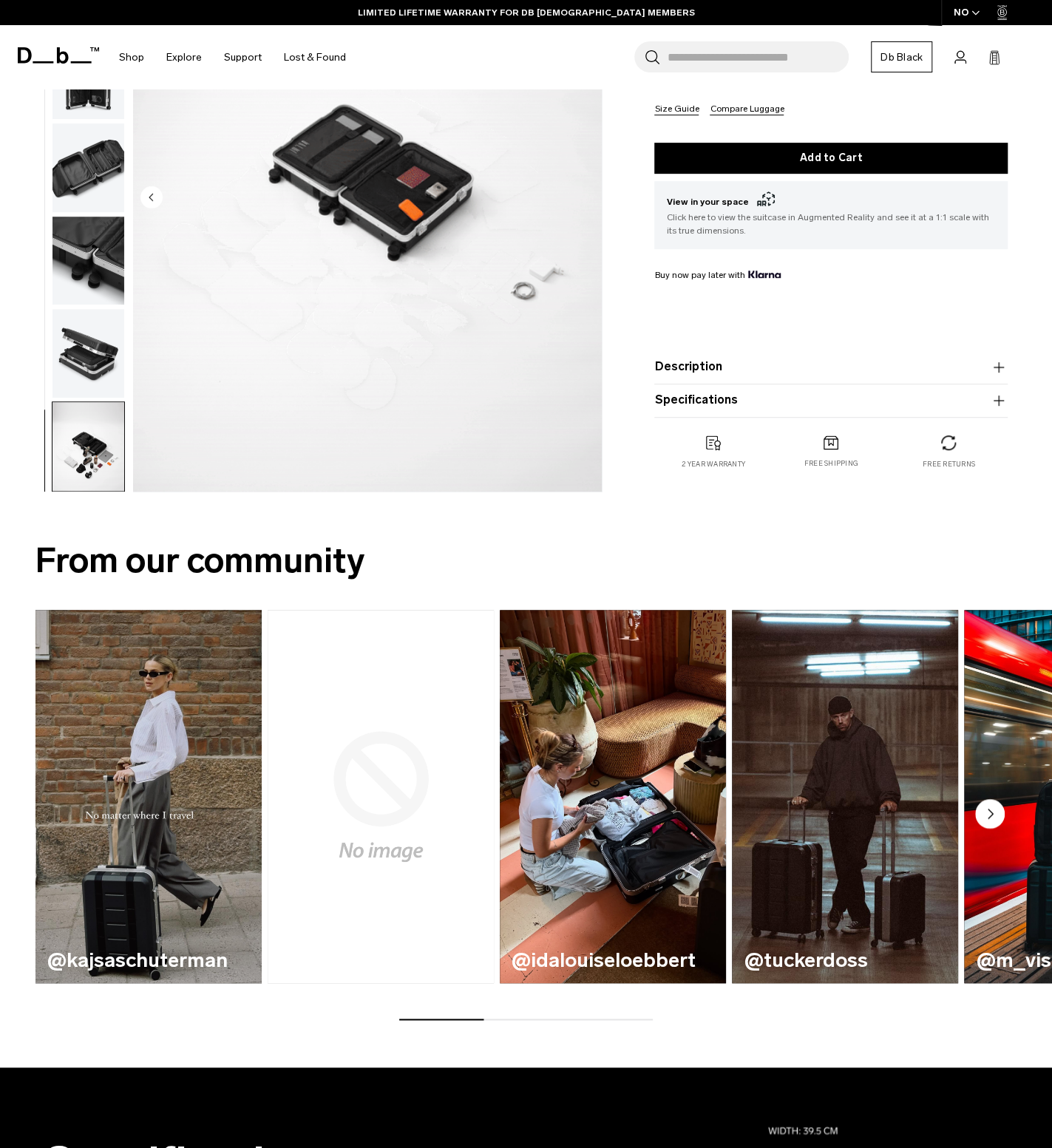
drag, startPoint x: 388, startPoint y: 473, endPoint x: 420, endPoint y: 450, distance: 39.4
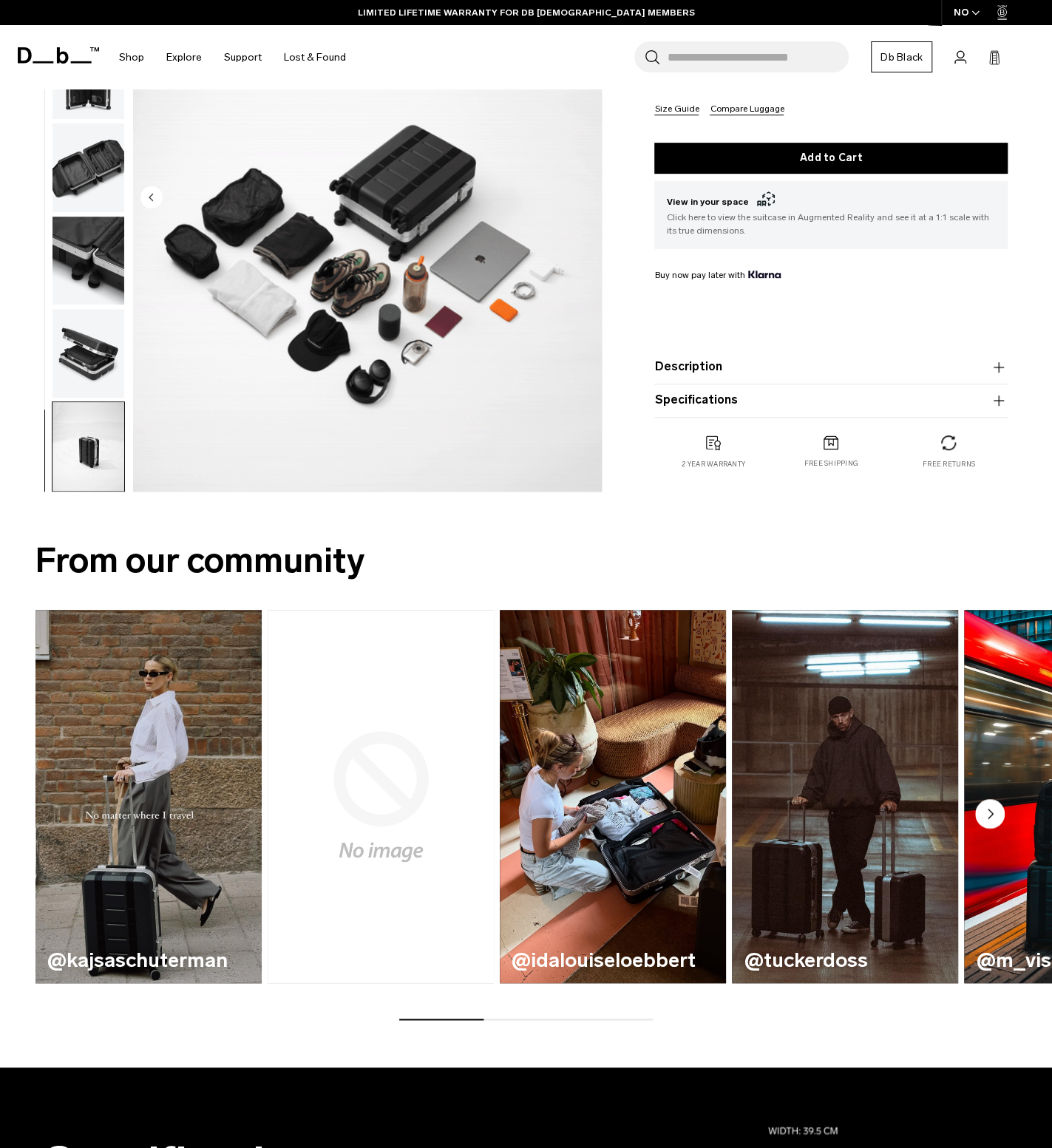
scroll to position [0, 0]
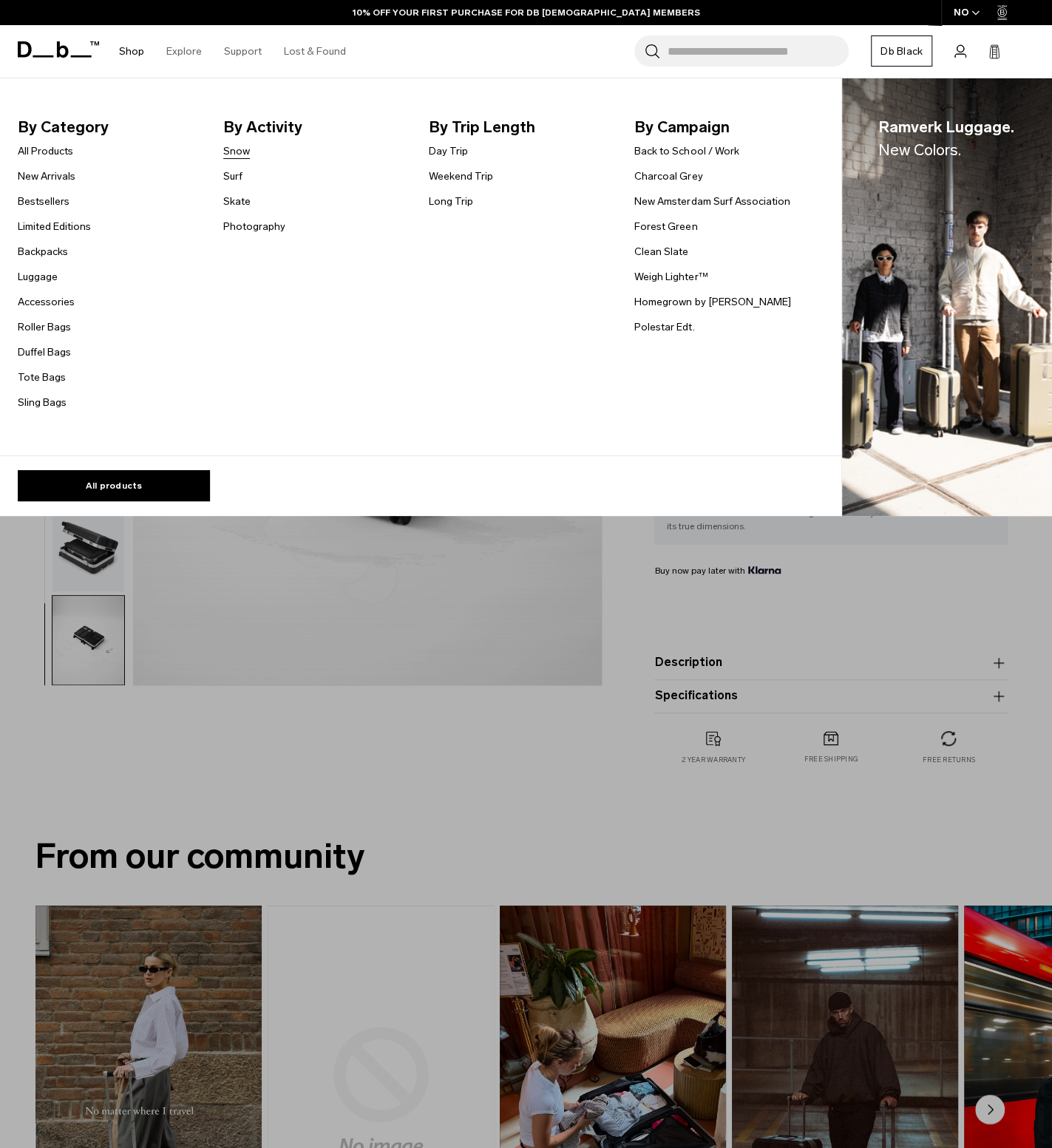
click at [236, 154] on link "Snow" at bounding box center [236, 151] width 27 height 15
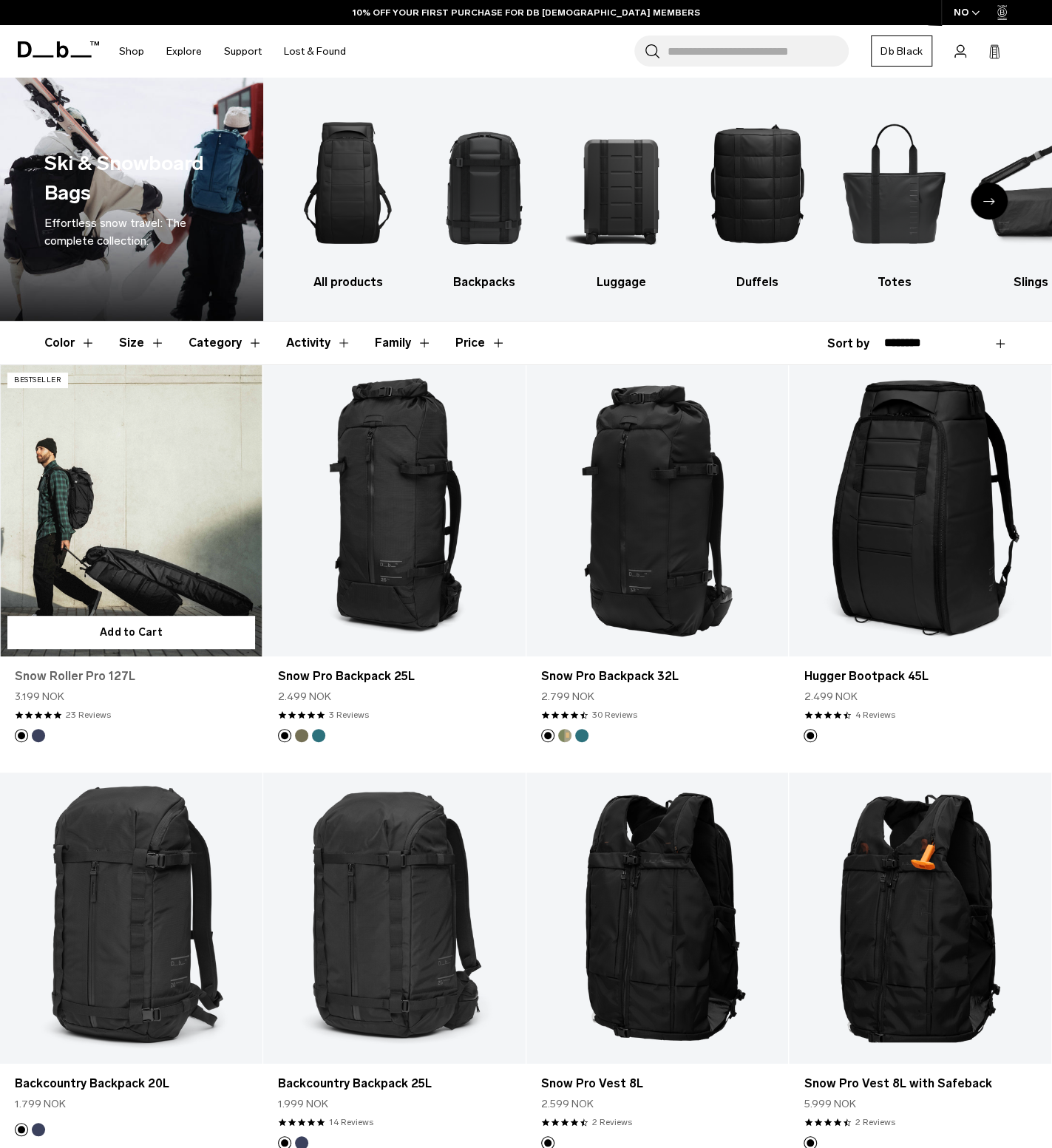
click at [124, 672] on link "Snow Roller Pro 127L" at bounding box center [131, 676] width 233 height 18
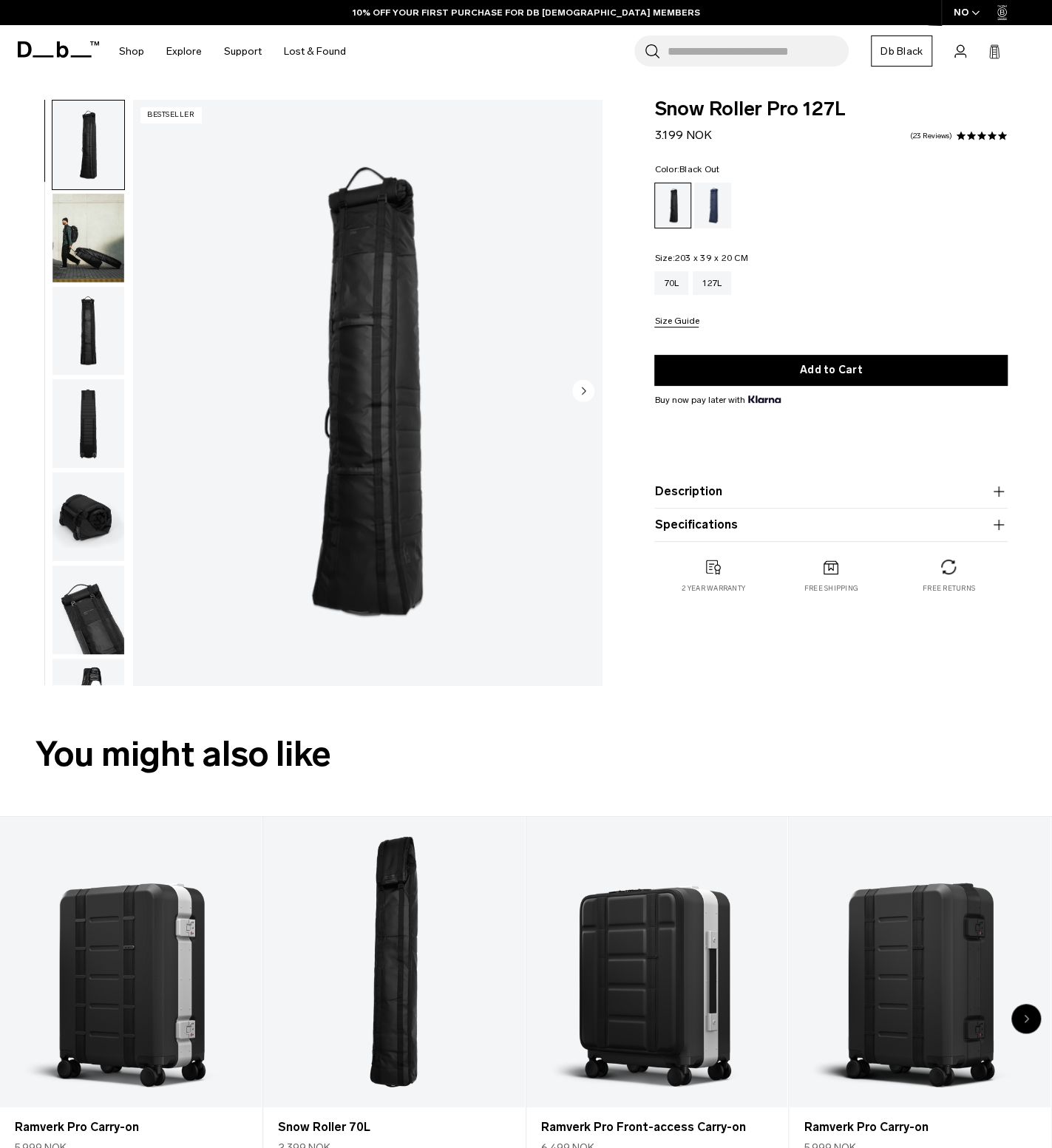
click at [112, 231] on img "button" at bounding box center [88, 237] width 71 height 88
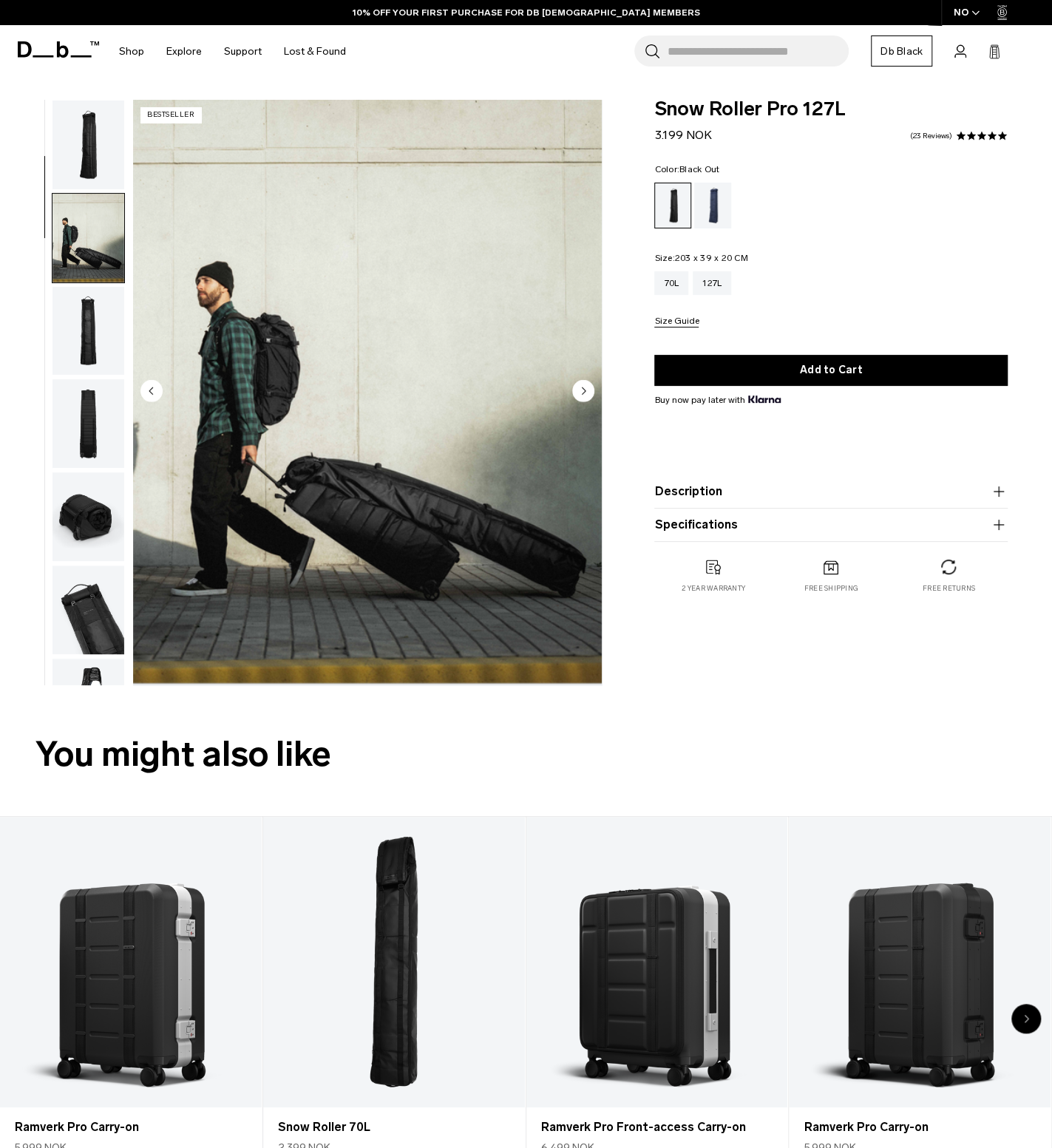
scroll to position [93, 0]
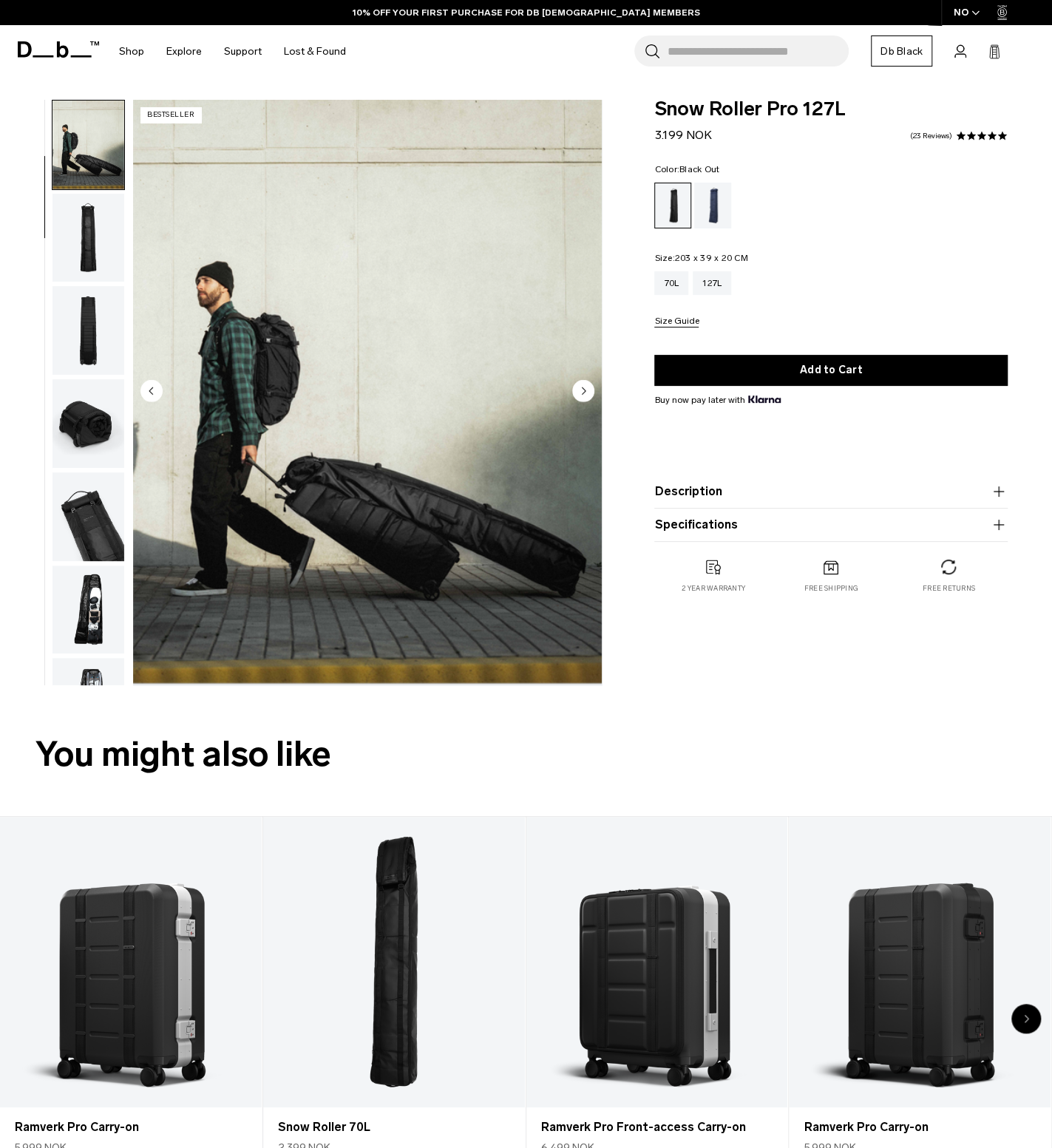
click at [76, 345] on img "button" at bounding box center [88, 330] width 71 height 88
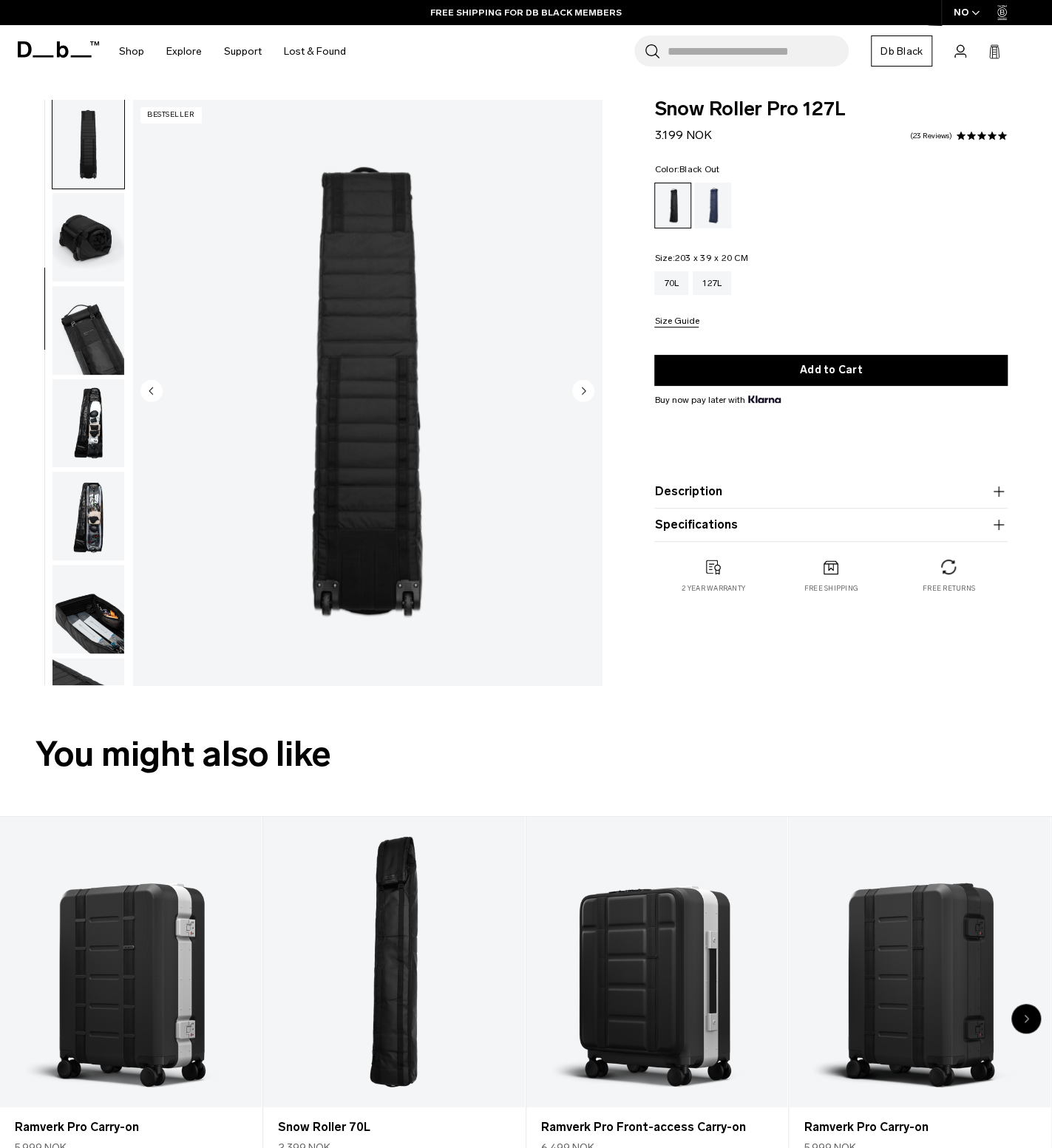
click at [93, 424] on img "button" at bounding box center [88, 423] width 71 height 88
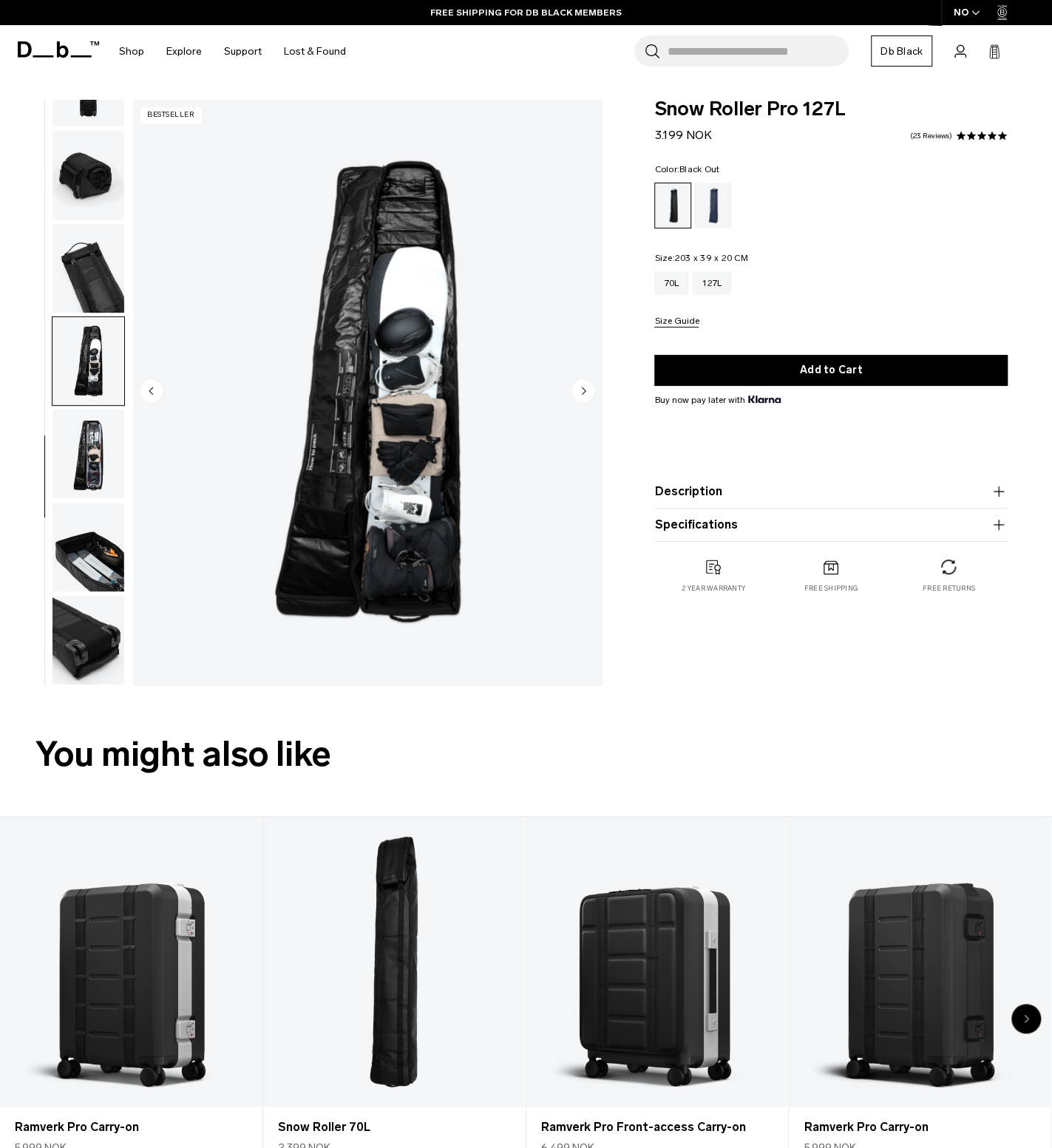
click at [84, 318] on img "button" at bounding box center [88, 361] width 71 height 88
click at [92, 370] on img "button" at bounding box center [88, 361] width 71 height 88
click at [92, 268] on img "button" at bounding box center [88, 268] width 71 height 88
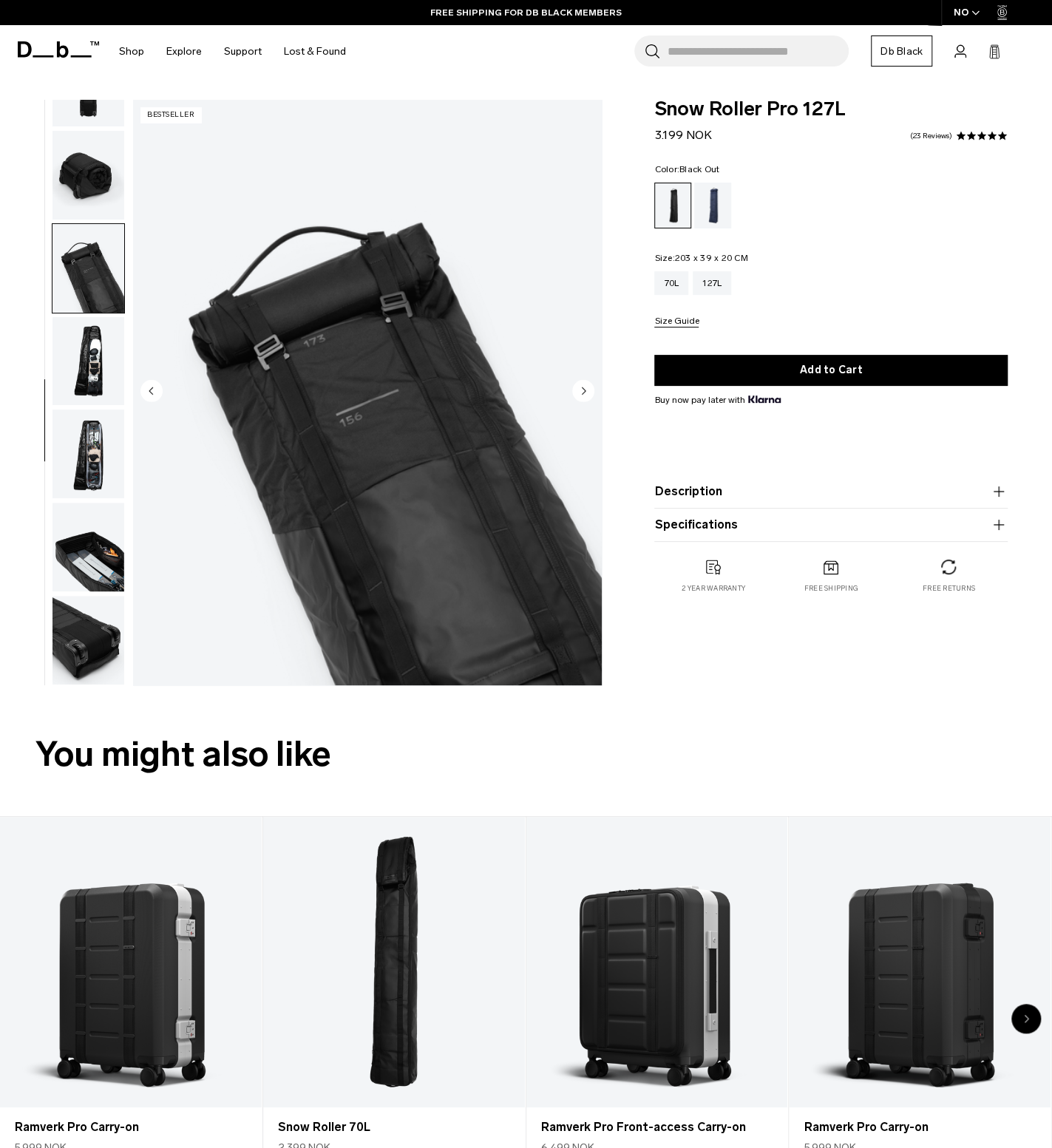
click at [79, 470] on img "button" at bounding box center [88, 453] width 71 height 88
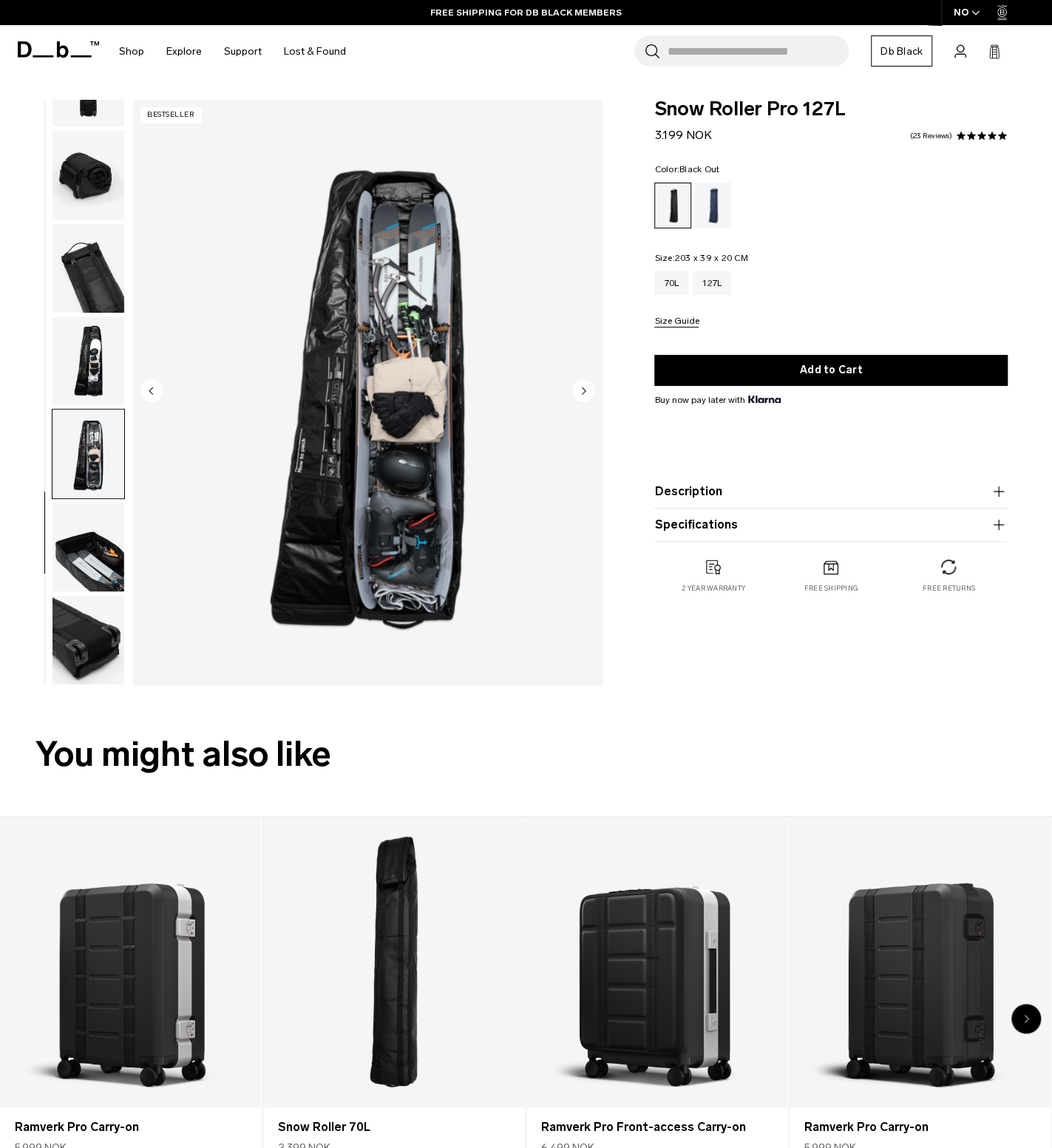
click at [92, 382] on img "button" at bounding box center [88, 361] width 71 height 88
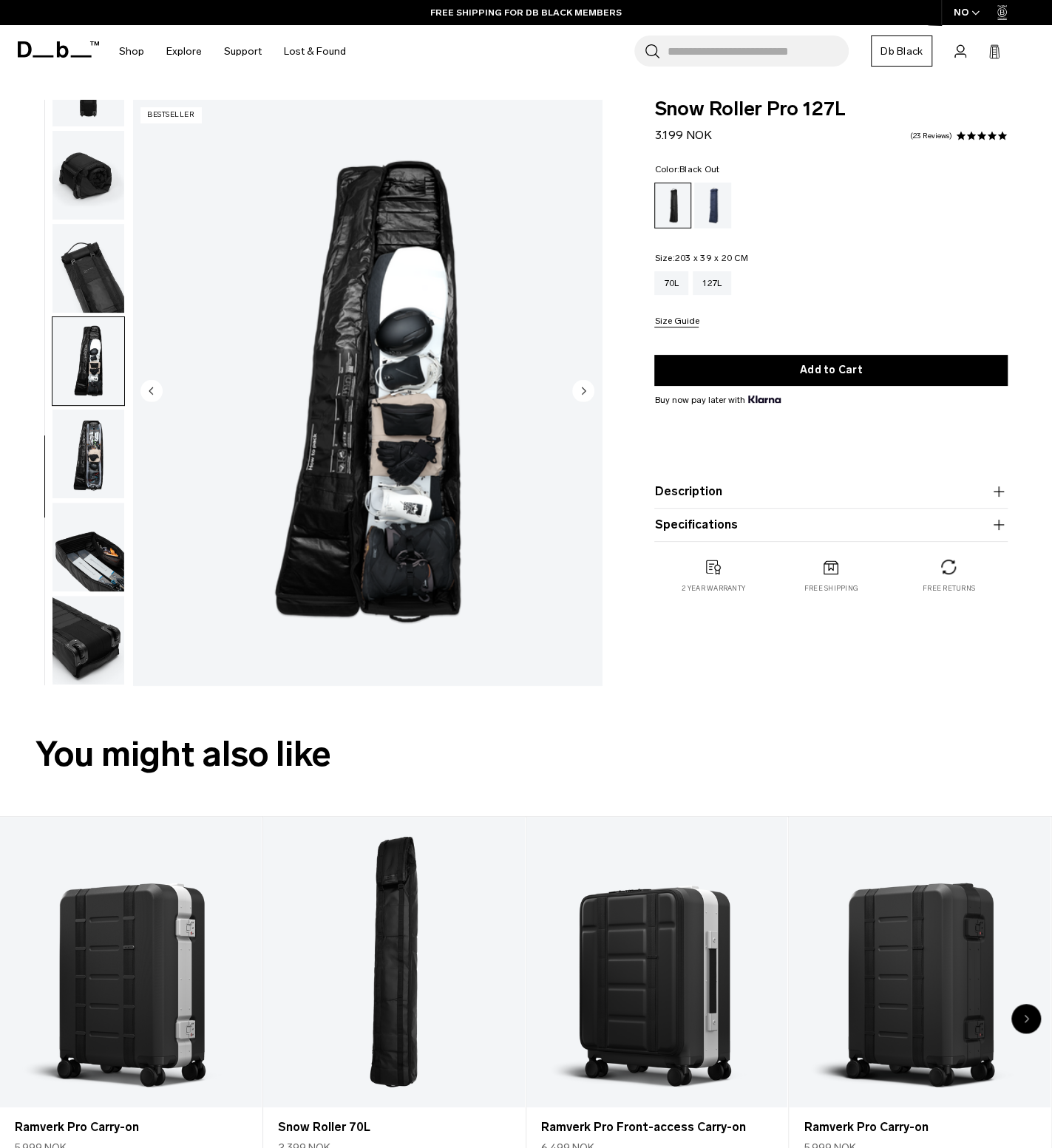
click at [114, 255] on img "button" at bounding box center [88, 268] width 71 height 88
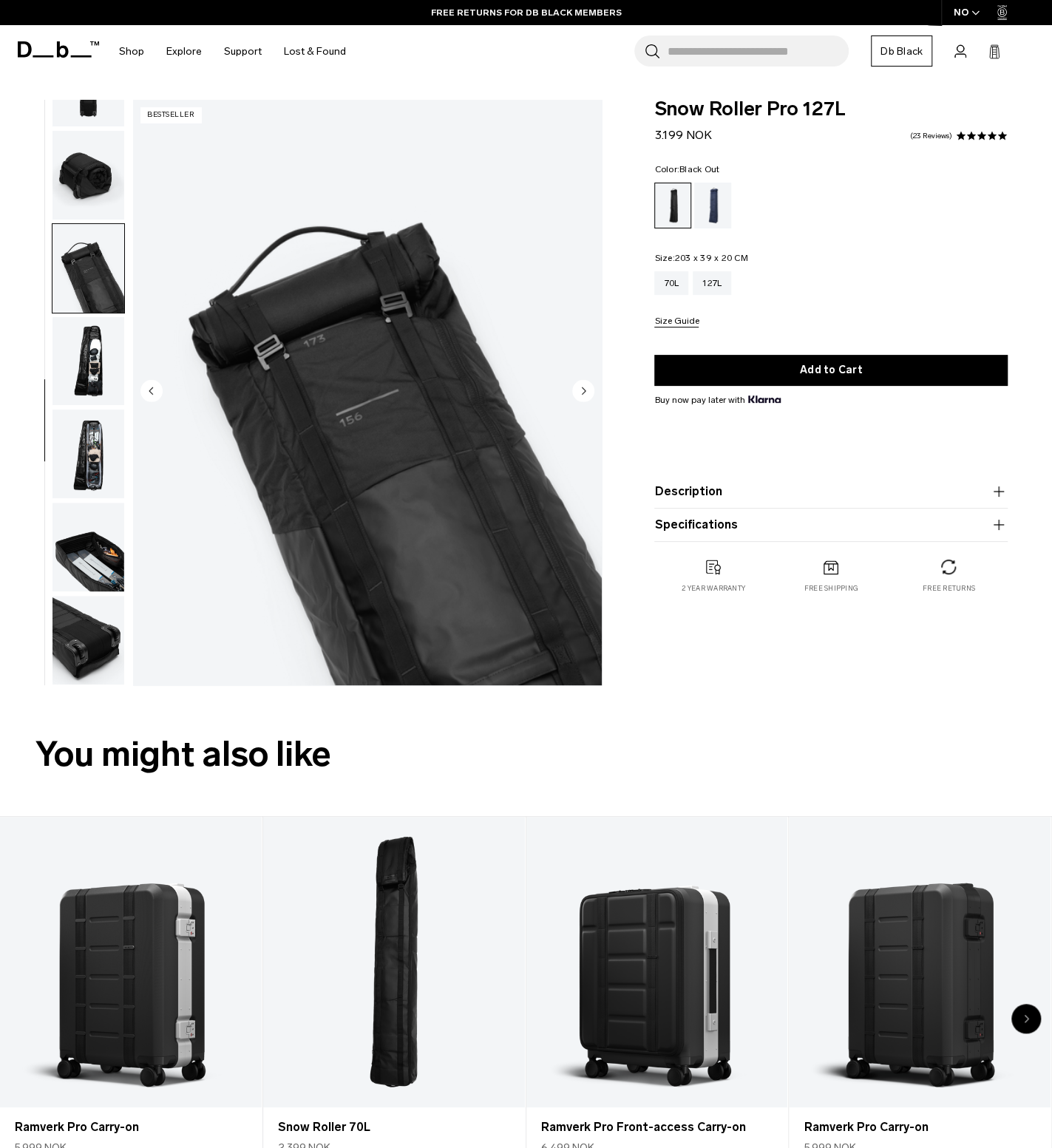
click at [85, 272] on img "button" at bounding box center [88, 268] width 71 height 88
click at [78, 458] on img "button" at bounding box center [88, 453] width 71 height 88
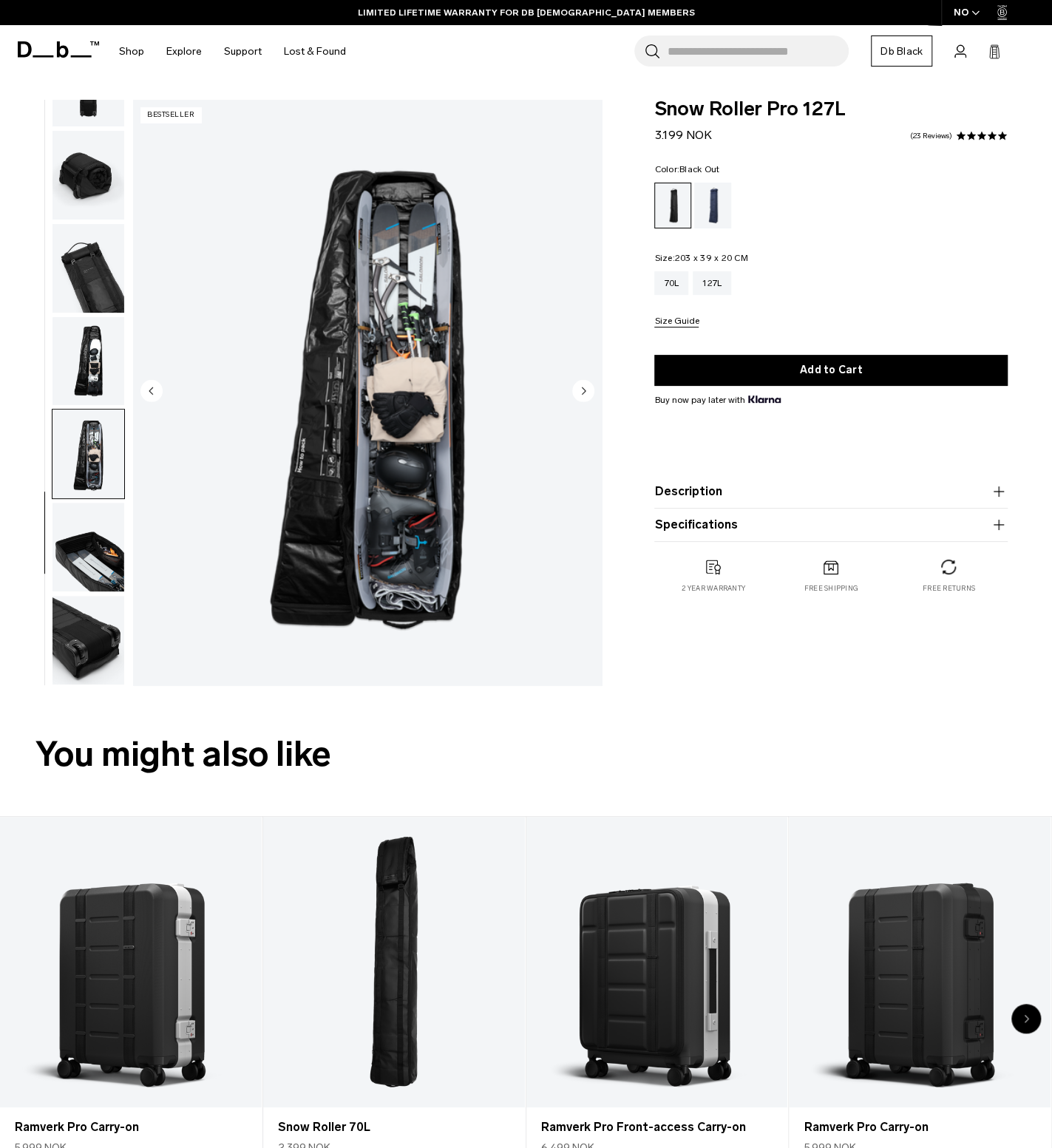
click at [93, 528] on img "button" at bounding box center [88, 547] width 71 height 88
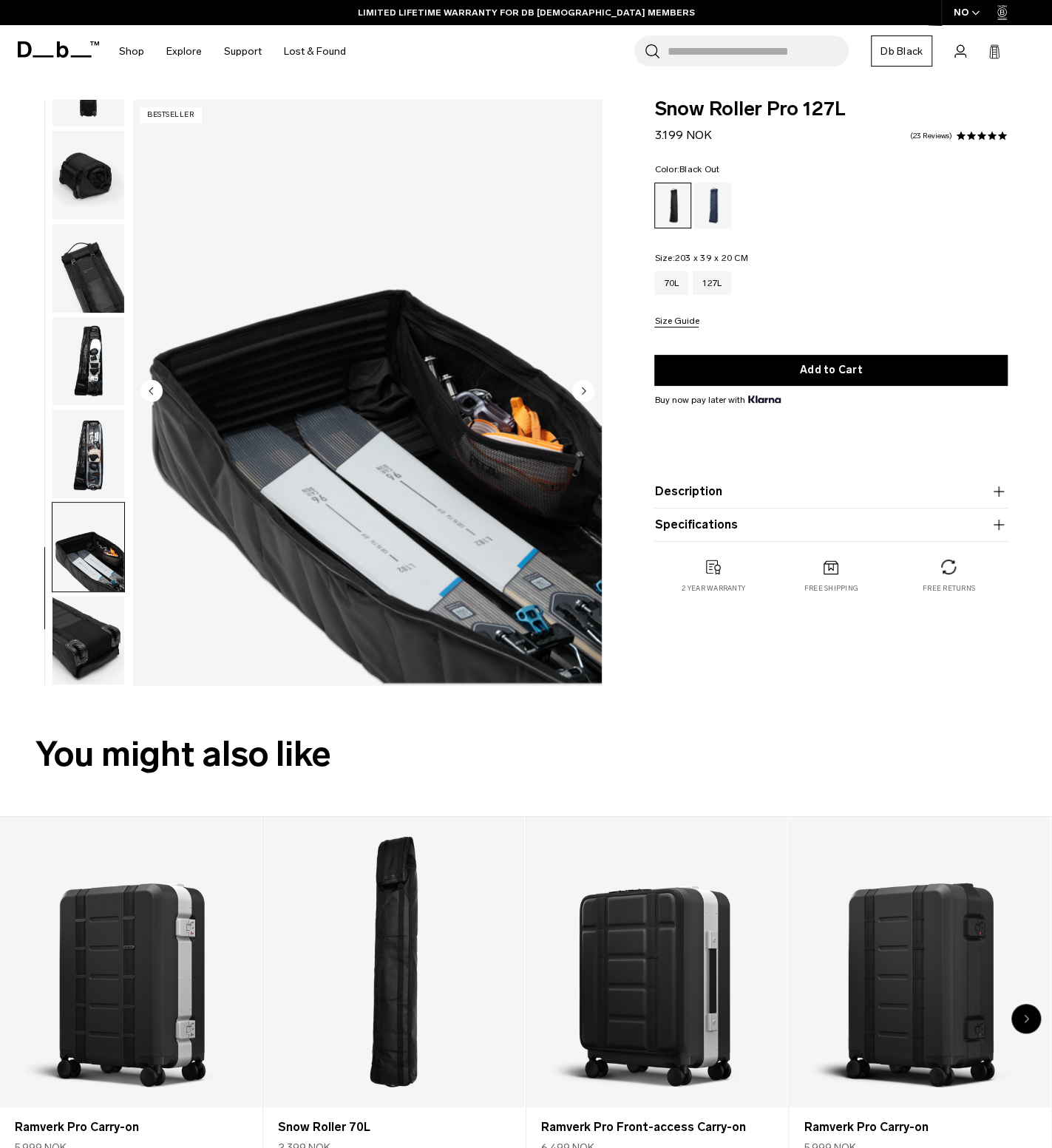
click at [88, 646] on img "button" at bounding box center [88, 640] width 71 height 88
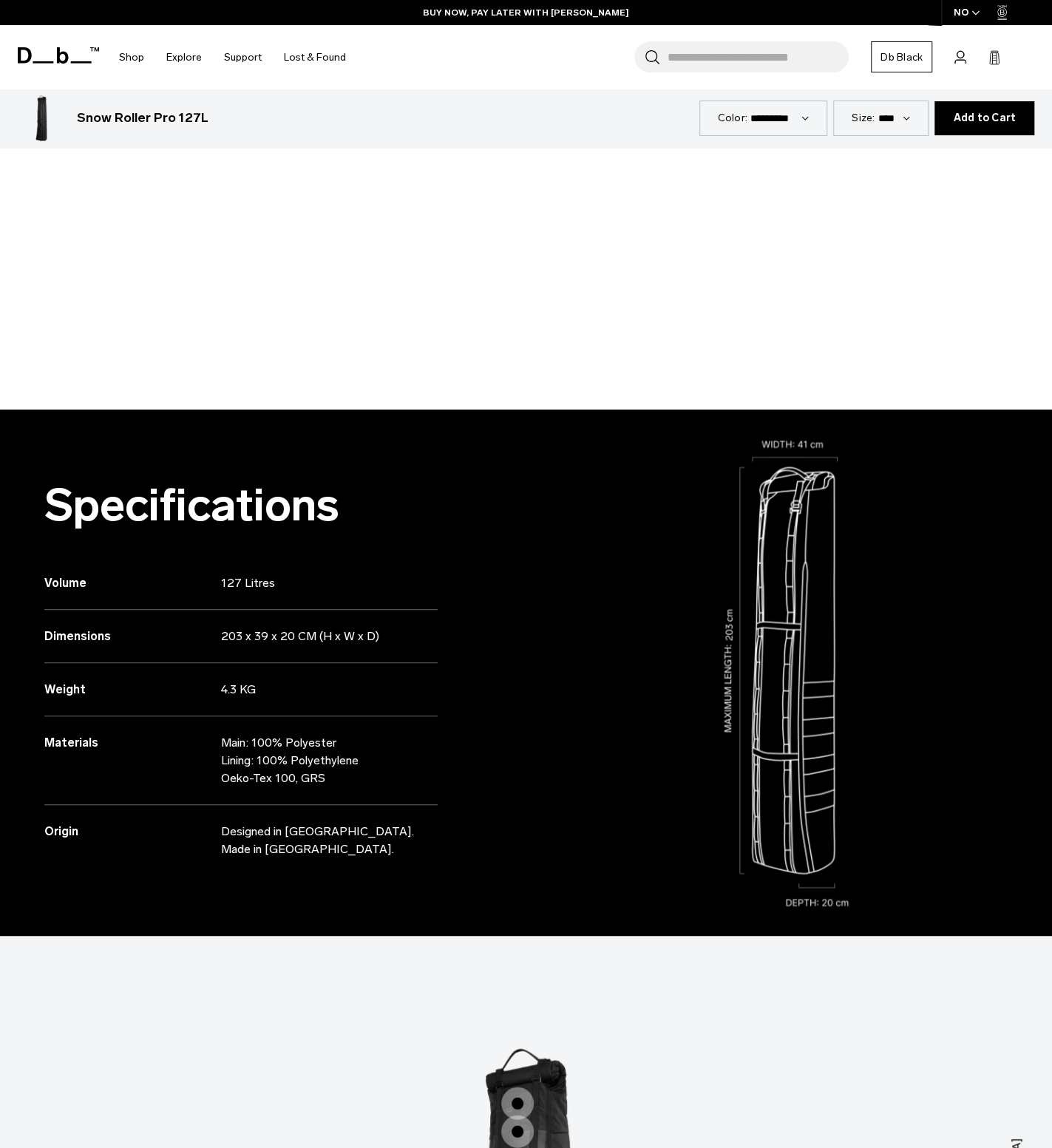
scroll to position [1552, 0]
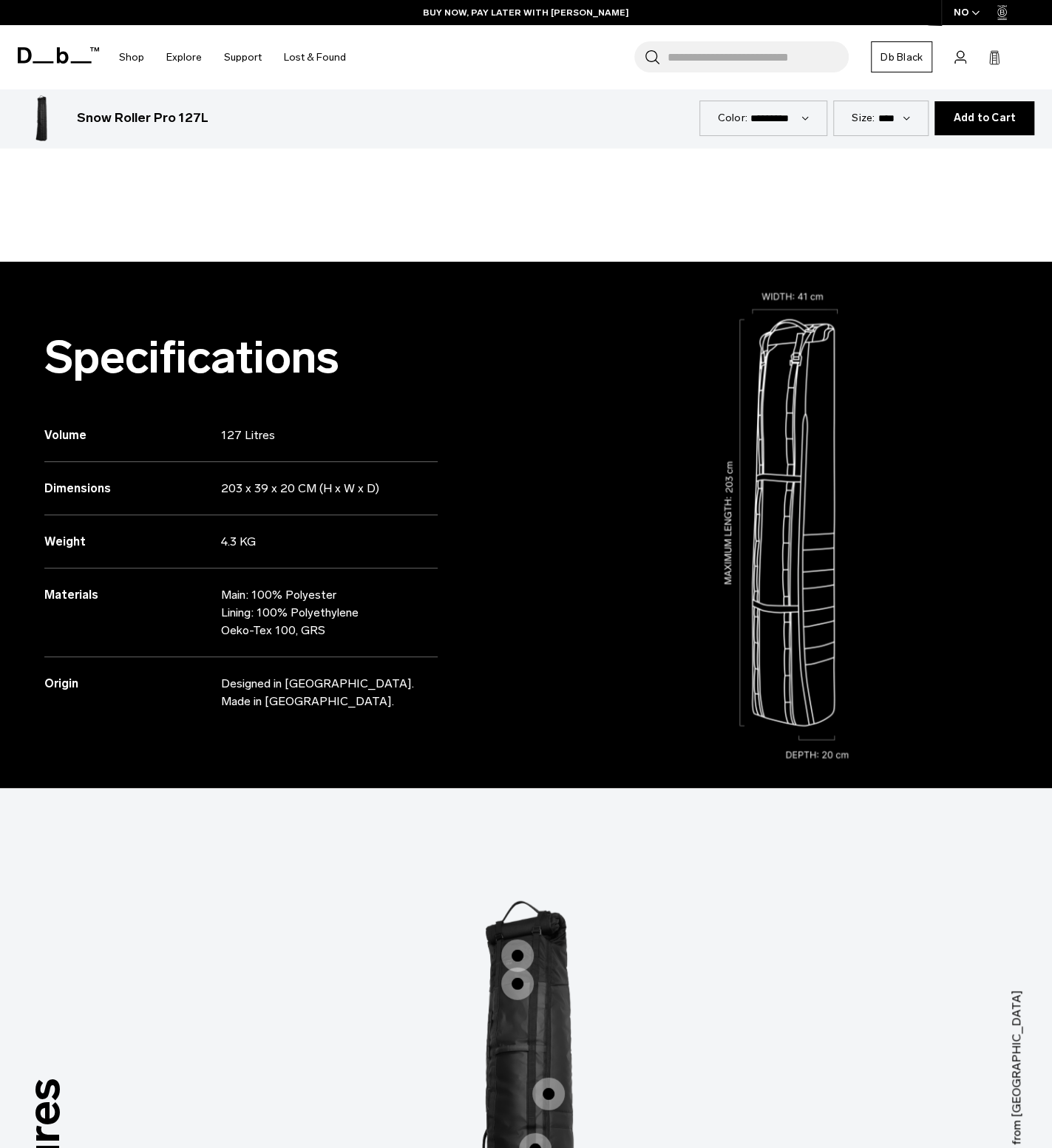
click at [335, 686] on p "Designed in [GEOGRAPHIC_DATA]. Made in [GEOGRAPHIC_DATA]." at bounding box center [319, 693] width 196 height 36
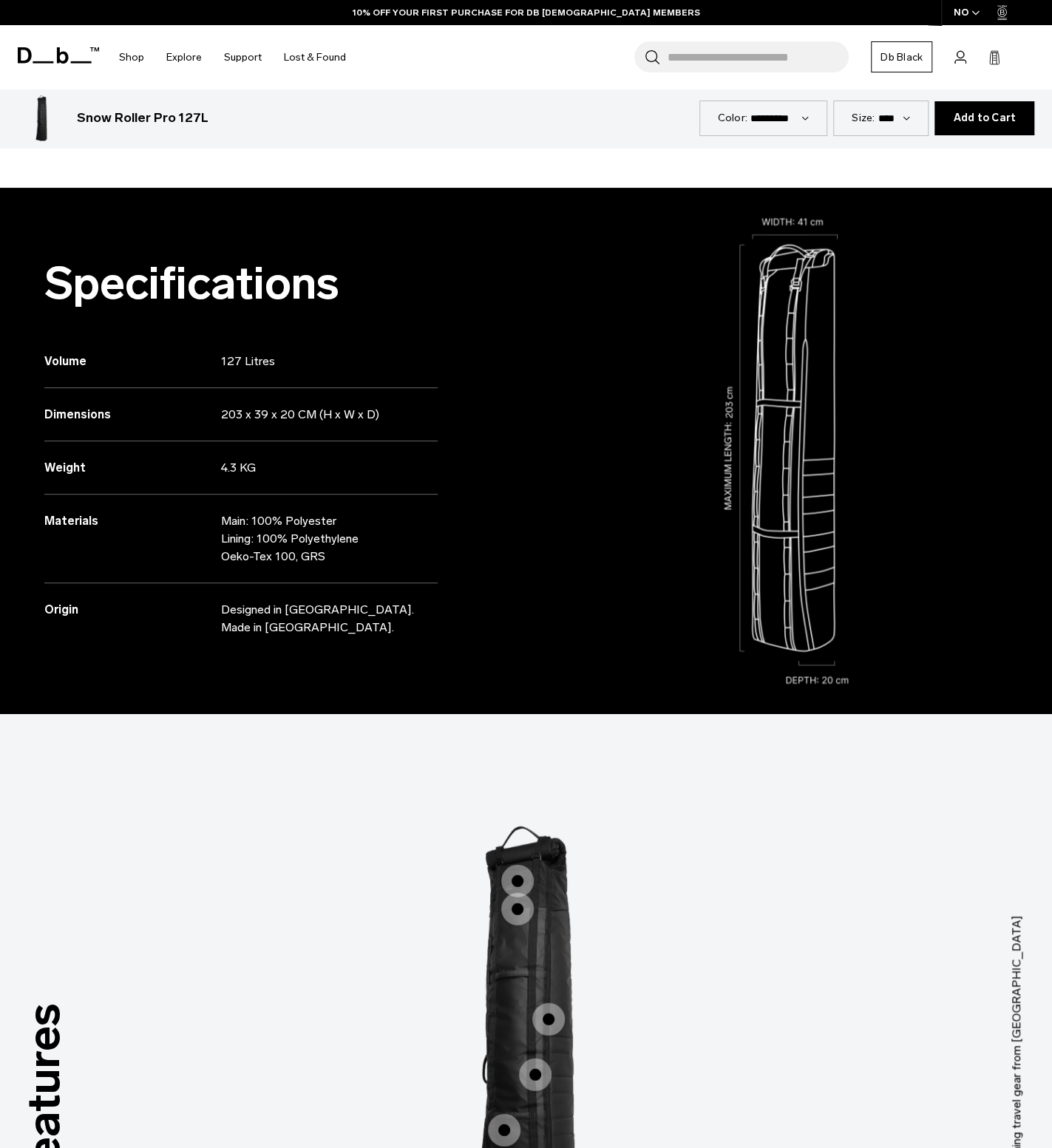
scroll to position [1995, 0]
